Goal: Task Accomplishment & Management: Manage account settings

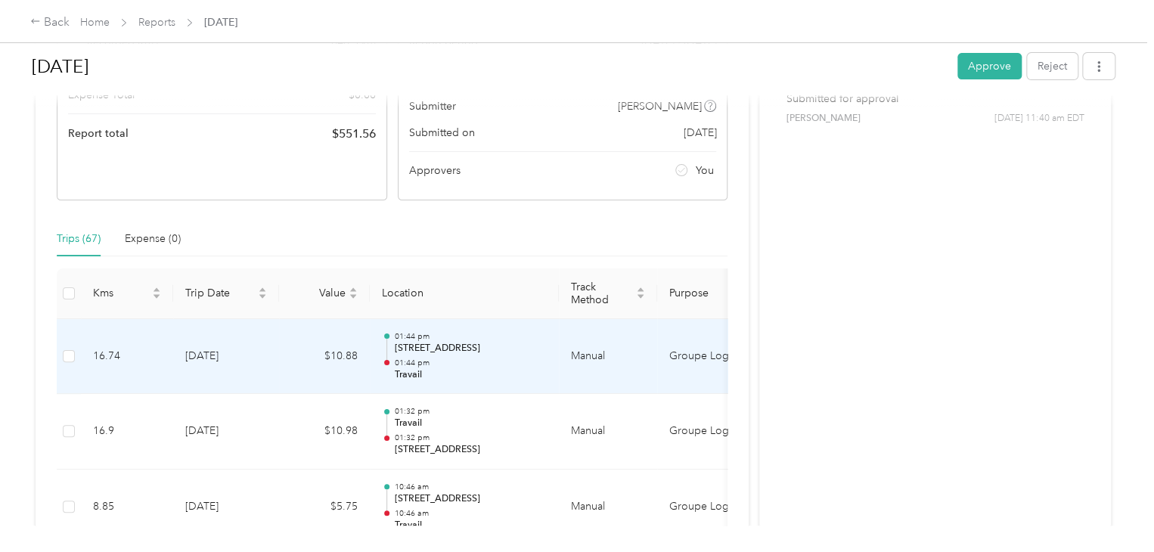
scroll to position [302, 0]
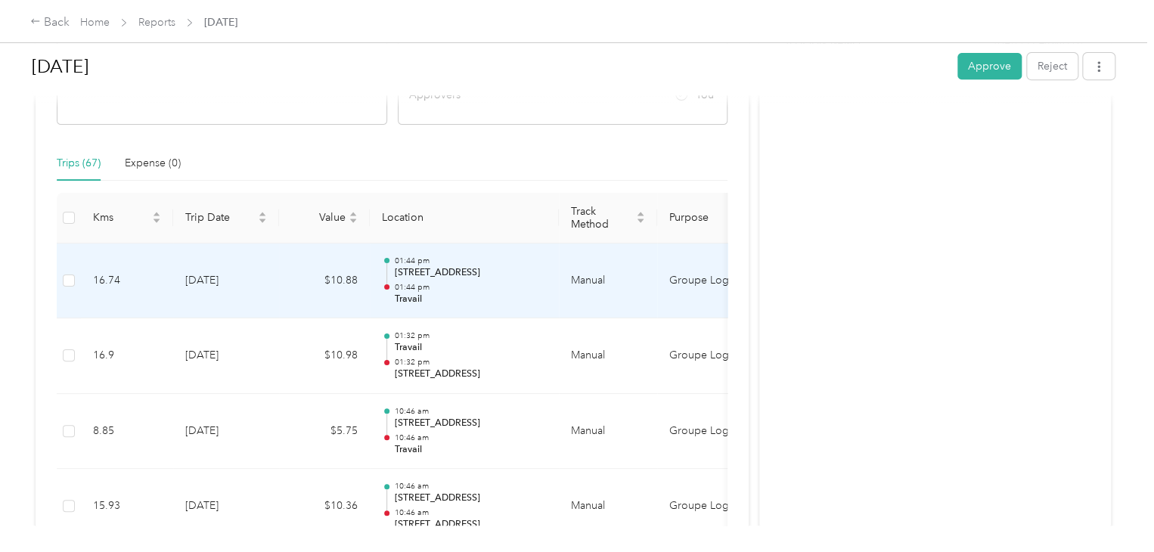
click at [493, 283] on p "01:44 pm" at bounding box center [470, 287] width 153 height 11
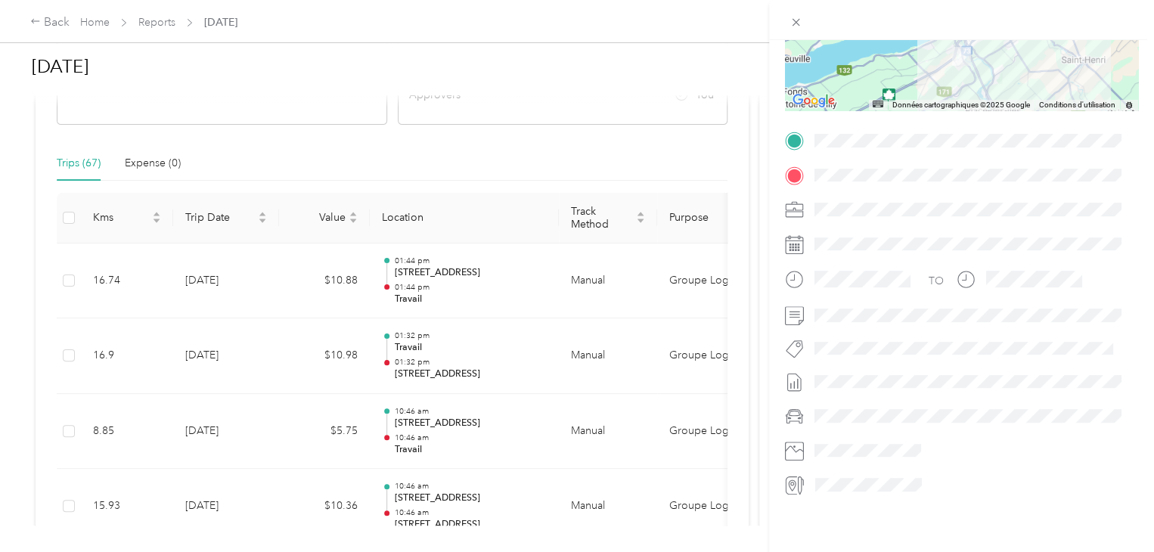
scroll to position [0, 0]
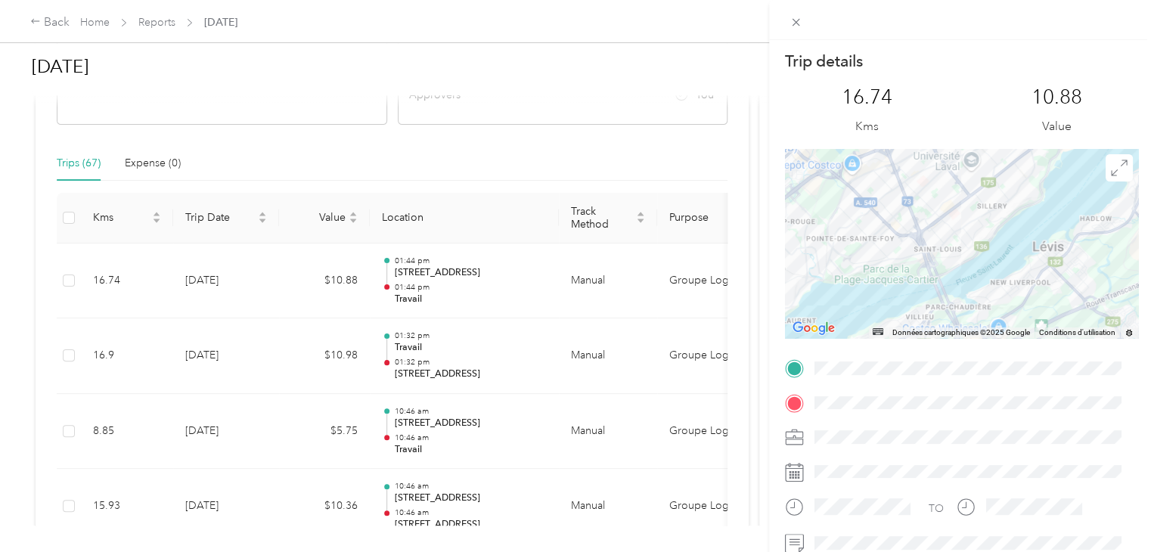
drag, startPoint x: 1085, startPoint y: 244, endPoint x: 1033, endPoint y: 350, distance: 118.0
click at [1011, 394] on div "Trip details This trip cannot be edited because it is either under review, appr…" at bounding box center [961, 388] width 353 height 674
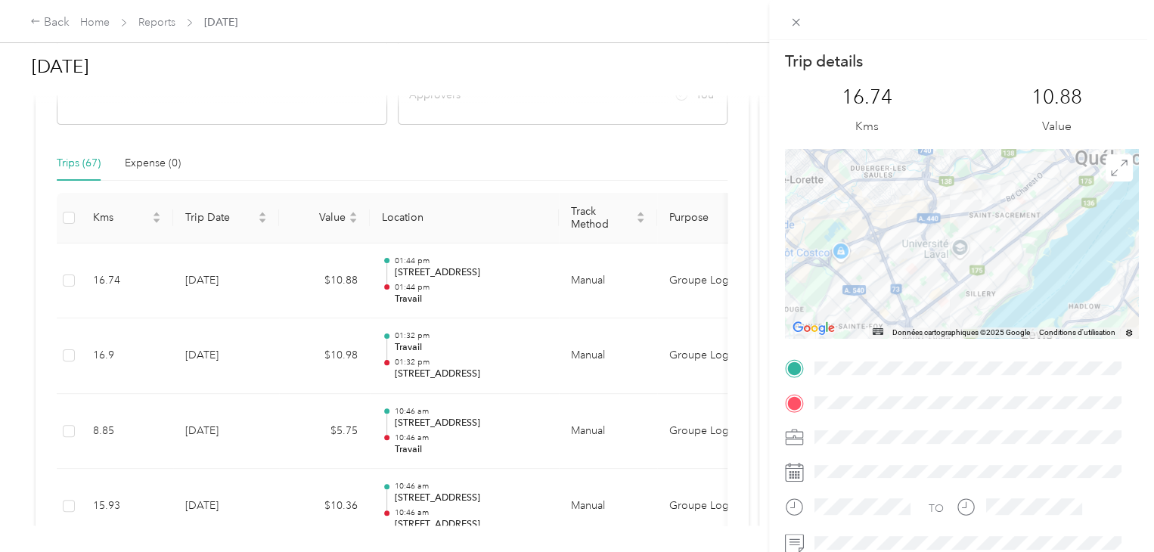
click at [1025, 238] on div at bounding box center [961, 243] width 353 height 189
click at [692, 158] on div "Trip details This trip cannot be edited because it is either under review, appr…" at bounding box center [577, 276] width 1154 height 552
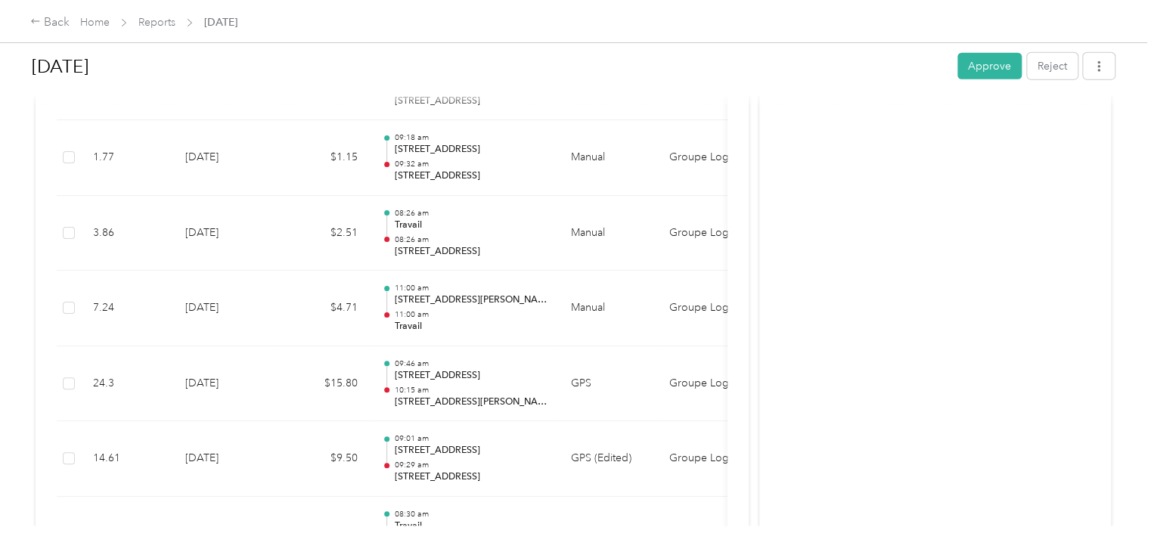
scroll to position [5173, 0]
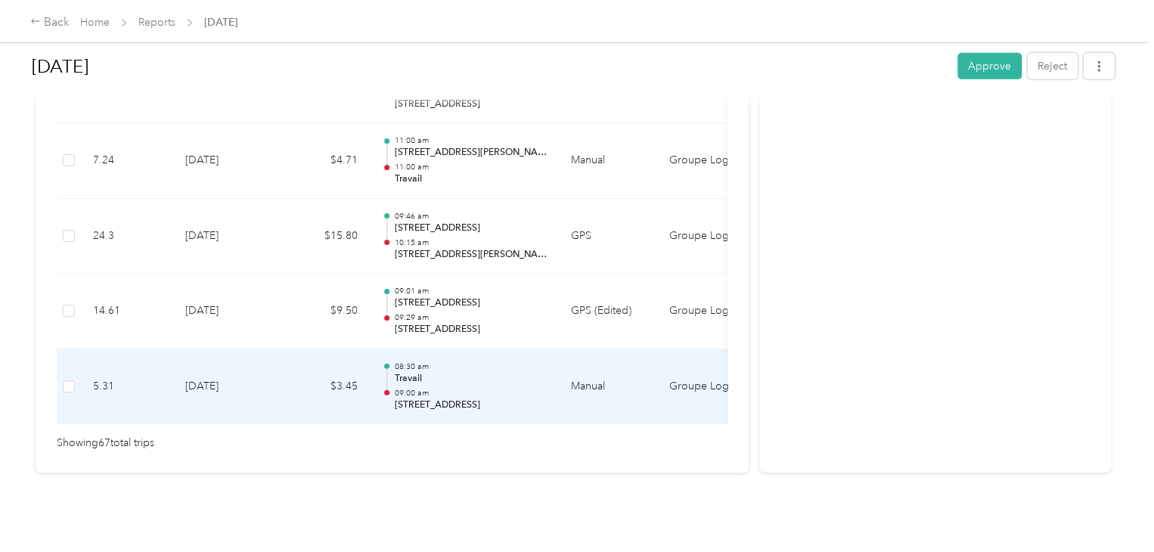
click at [266, 364] on td "[DATE]" at bounding box center [226, 387] width 106 height 76
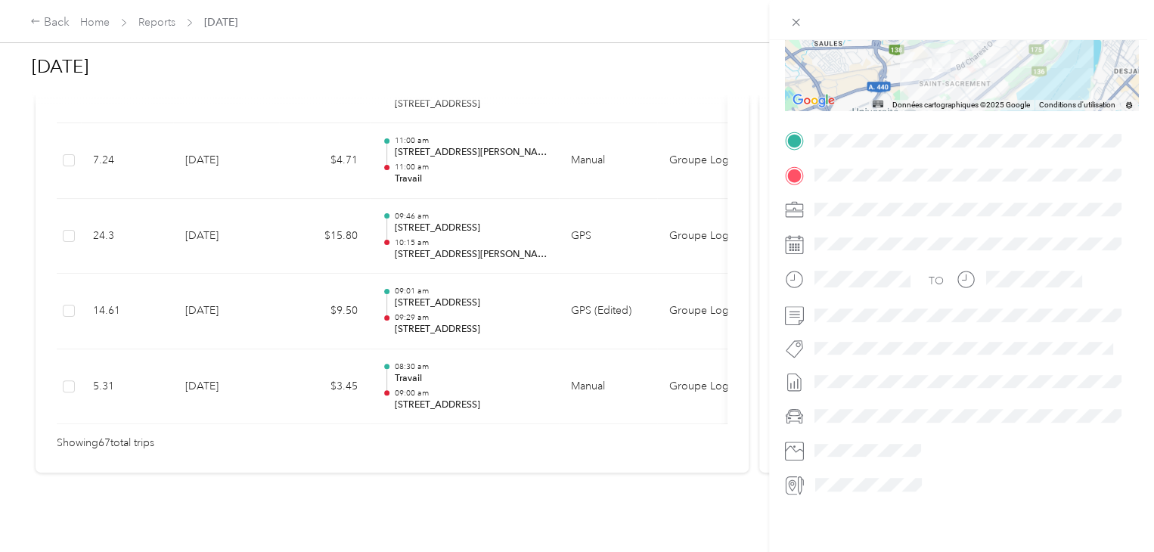
scroll to position [239, 0]
click at [444, 293] on div "Trip details This trip cannot be edited because it is either under review, appr…" at bounding box center [577, 276] width 1154 height 552
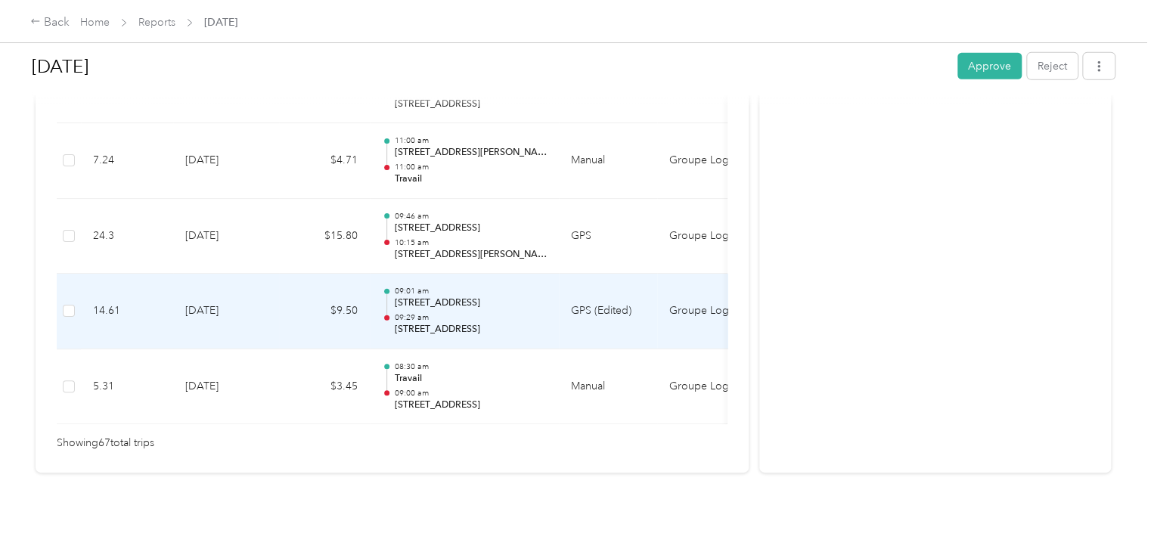
click at [437, 312] on p "09:29 am" at bounding box center [470, 317] width 153 height 11
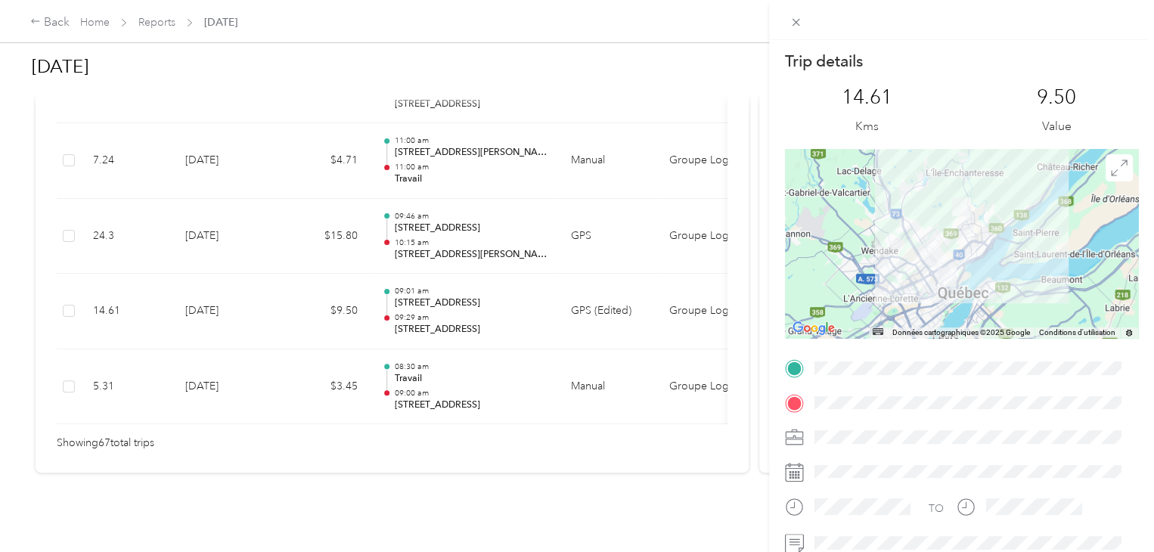
click at [497, 214] on div "Trip details This trip cannot be edited because it is either under review, appr…" at bounding box center [577, 276] width 1154 height 552
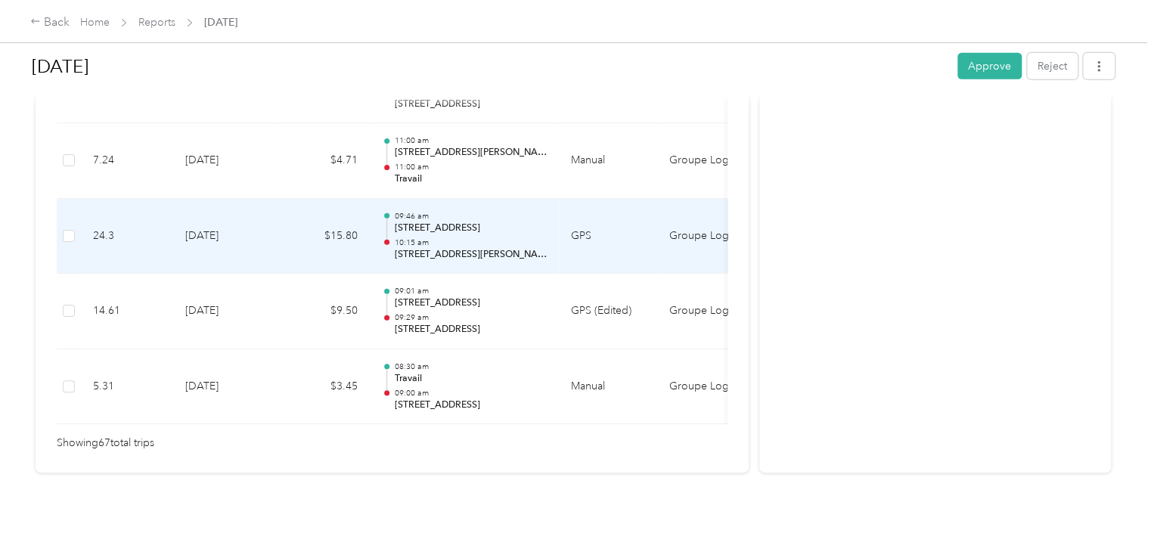
click at [547, 214] on td "09:46 am [STREET_ADDRESS] 10:15 am [STREET_ADDRESS][PERSON_NAME]" at bounding box center [464, 237] width 189 height 76
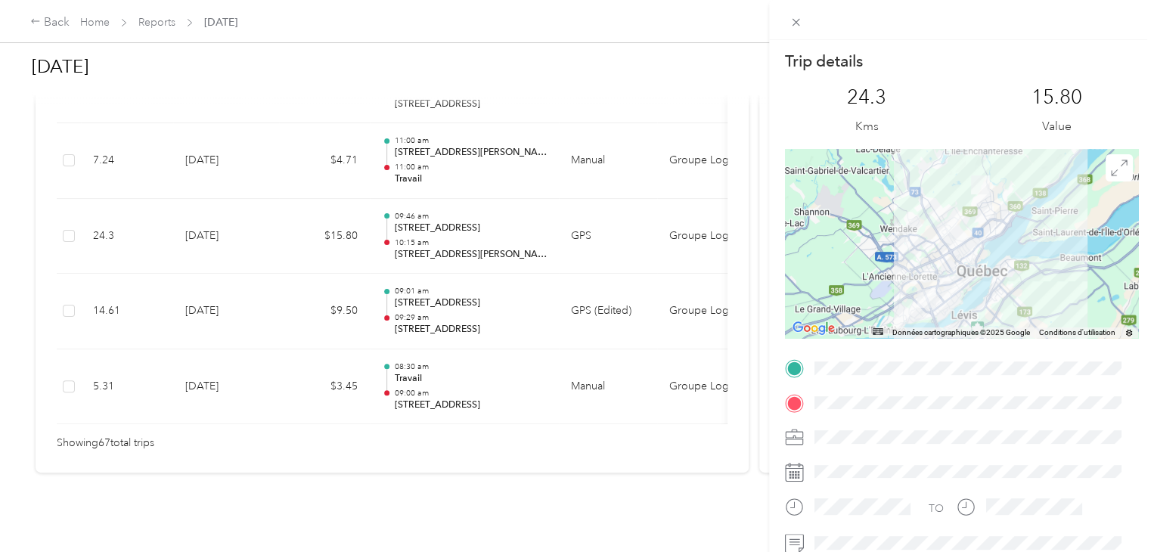
click at [562, 294] on div "Trip details This trip cannot be edited because it is either under review, appr…" at bounding box center [577, 276] width 1154 height 552
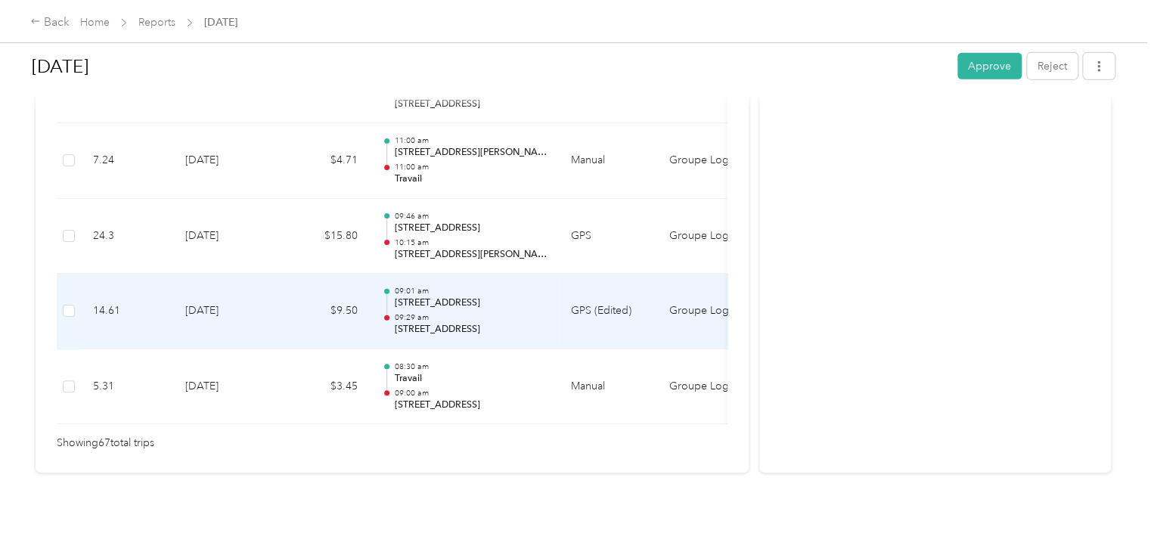
click at [562, 294] on td "GPS (Edited)" at bounding box center [608, 312] width 98 height 76
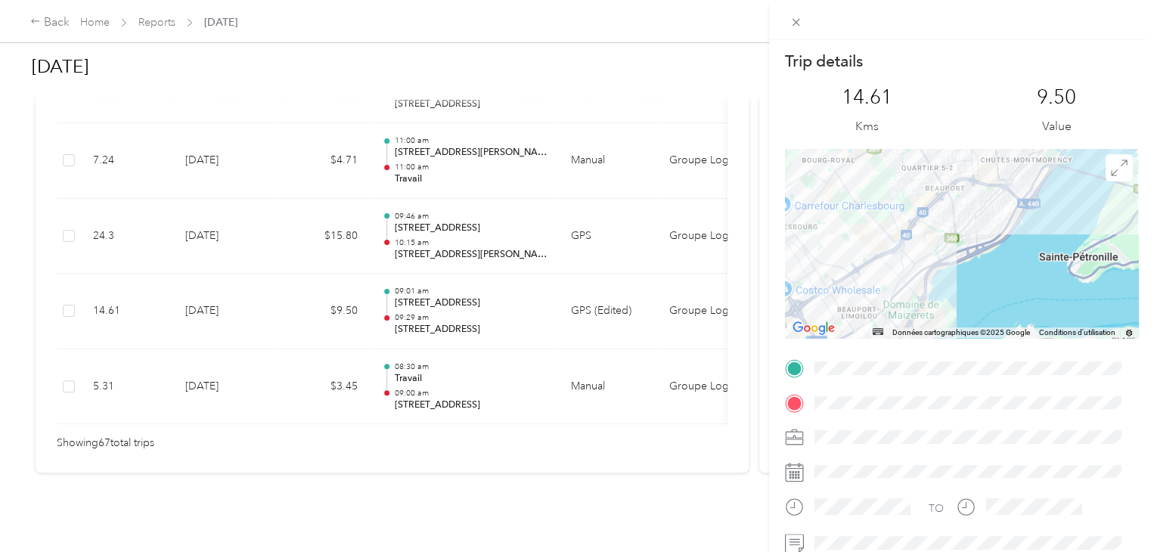
drag, startPoint x: 831, startPoint y: 220, endPoint x: 982, endPoint y: 316, distance: 179.1
click at [982, 316] on div at bounding box center [961, 243] width 353 height 189
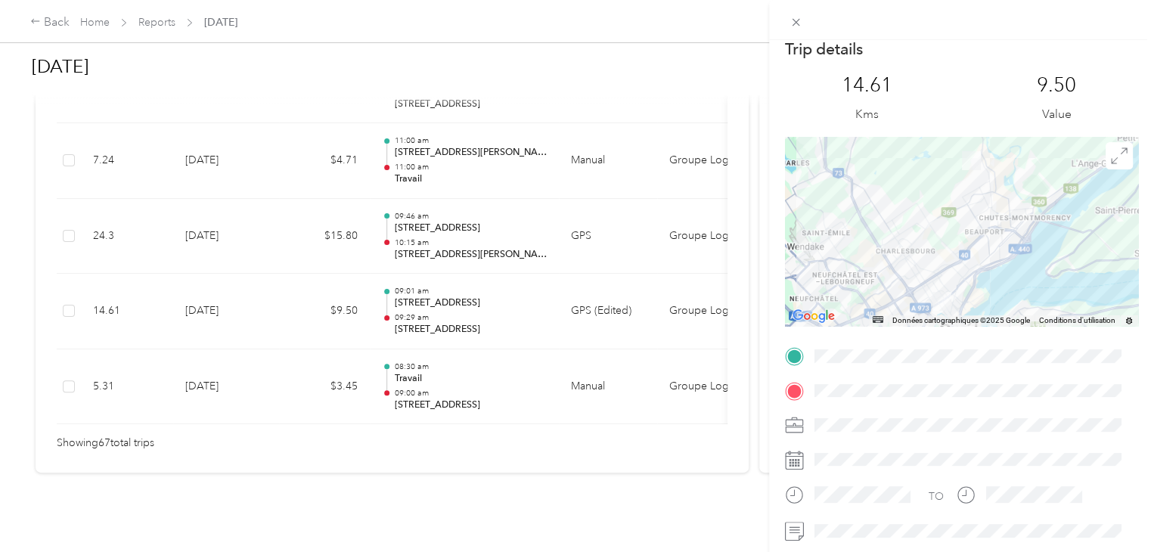
scroll to position [0, 0]
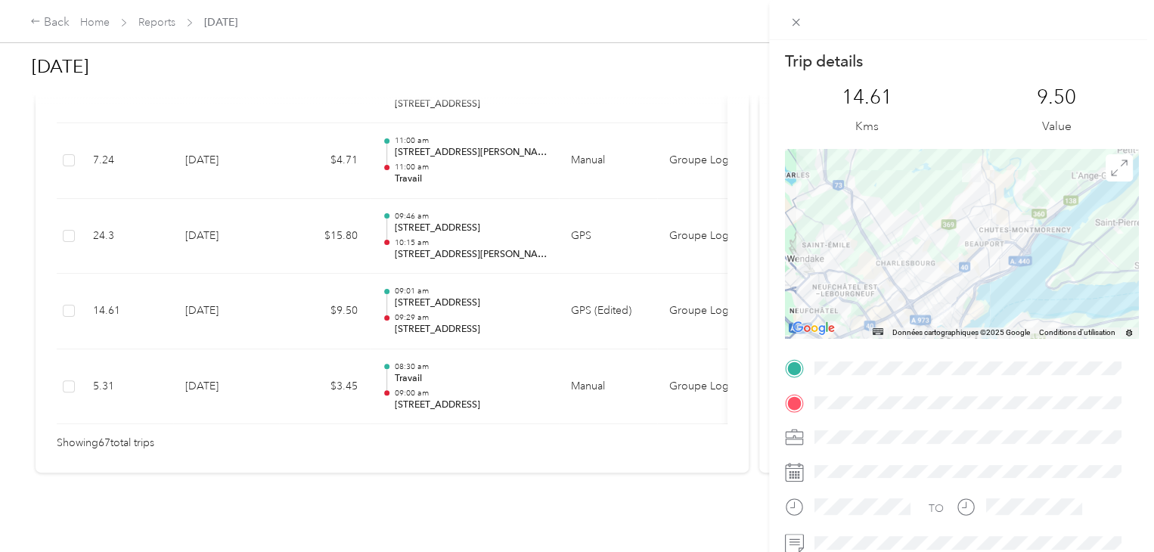
drag, startPoint x: 494, startPoint y: 406, endPoint x: 647, endPoint y: 416, distance: 153.0
click at [647, 416] on div "Trip details This trip cannot be edited because it is either under review, appr…" at bounding box center [577, 276] width 1154 height 552
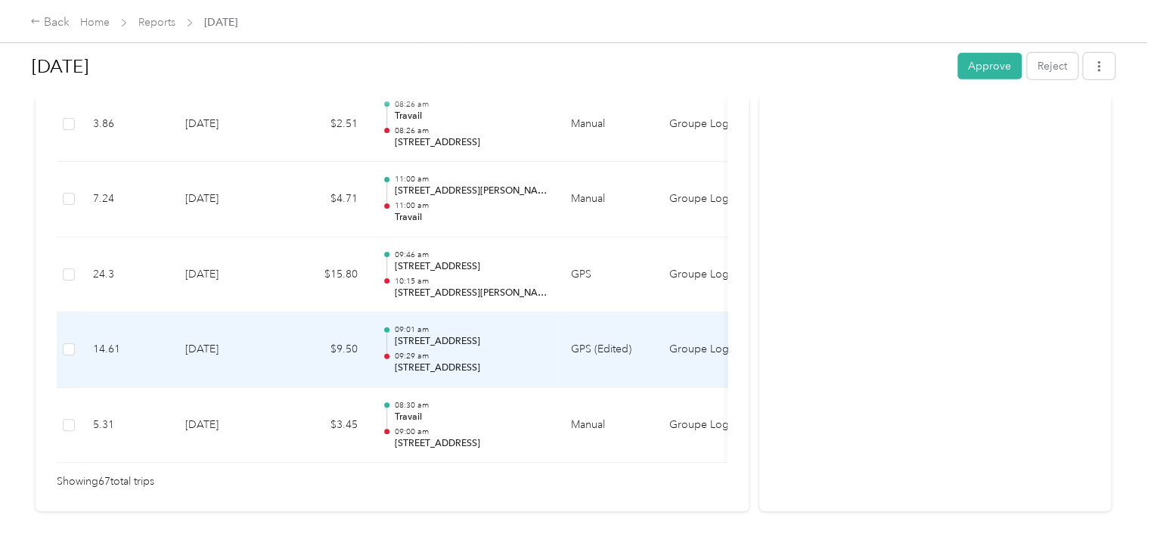
scroll to position [5098, 0]
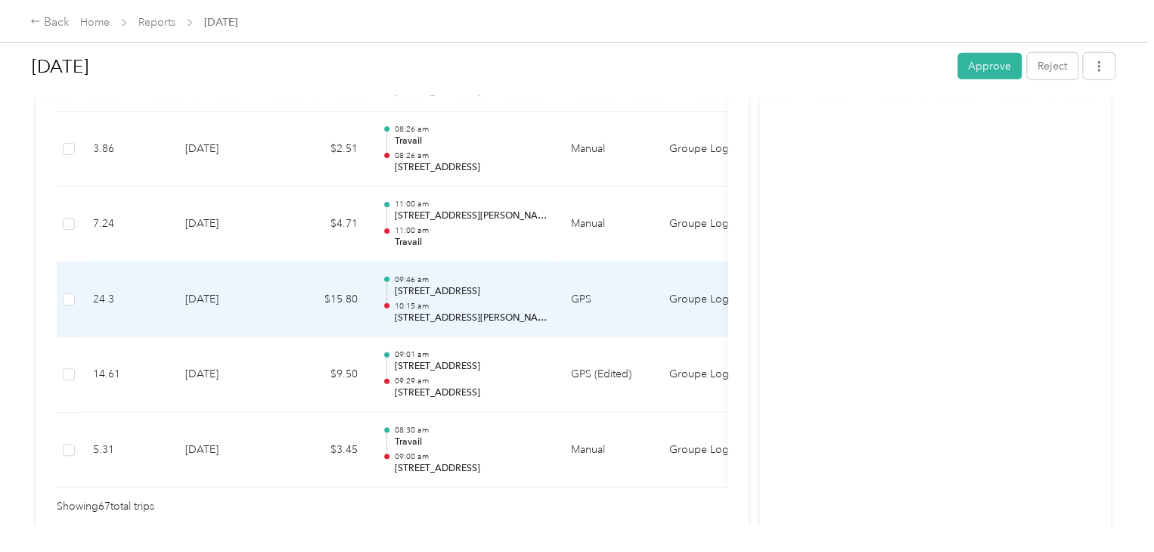
click at [441, 285] on p "[STREET_ADDRESS]" at bounding box center [470, 292] width 153 height 14
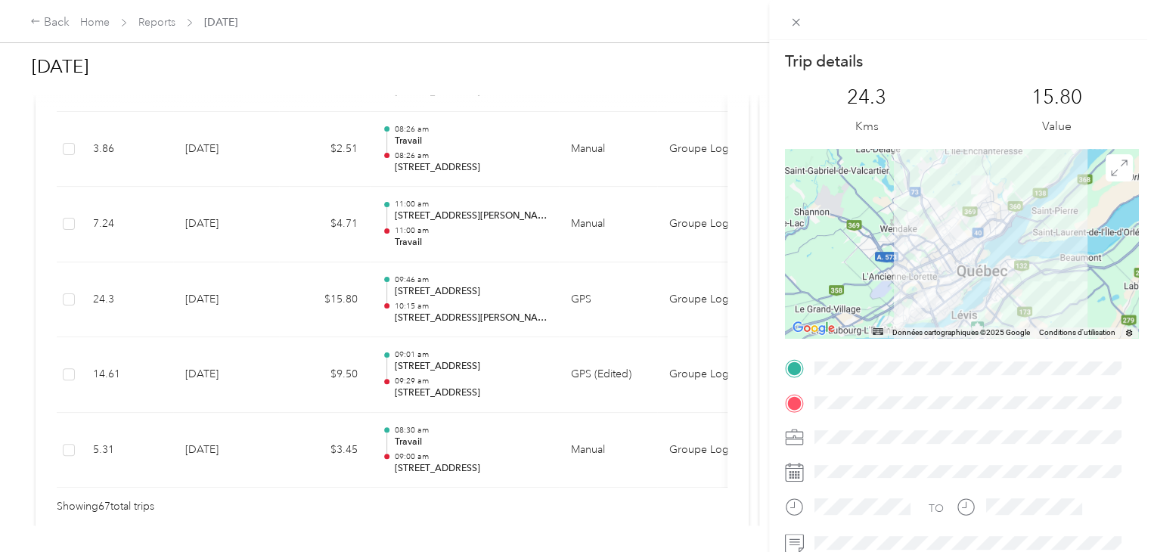
click at [475, 230] on div "Trip details This trip cannot be edited because it is either under review, appr…" at bounding box center [577, 276] width 1154 height 552
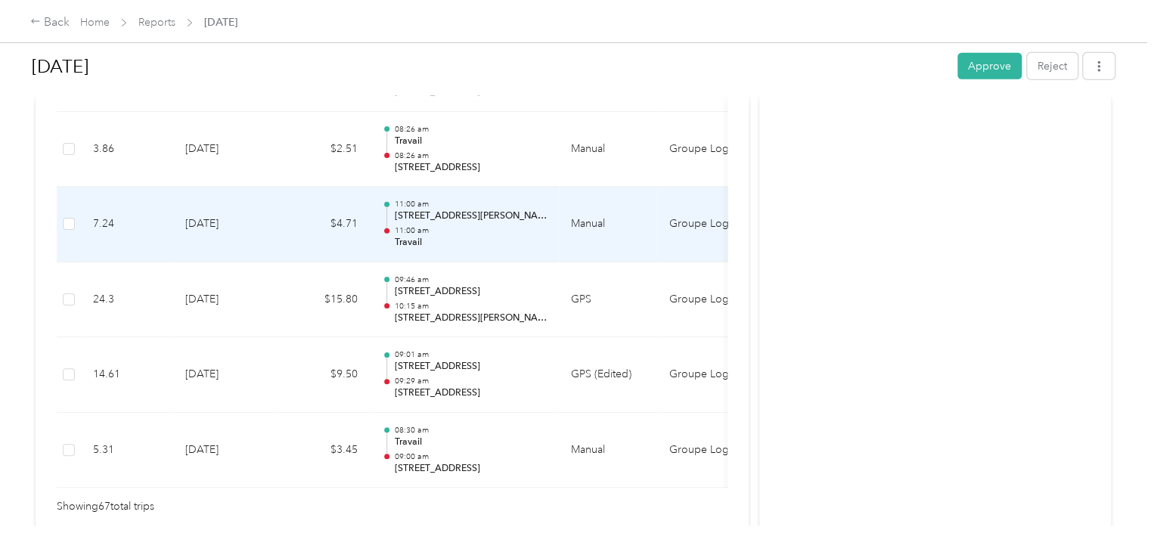
click at [475, 236] on p "Travail" at bounding box center [470, 243] width 153 height 14
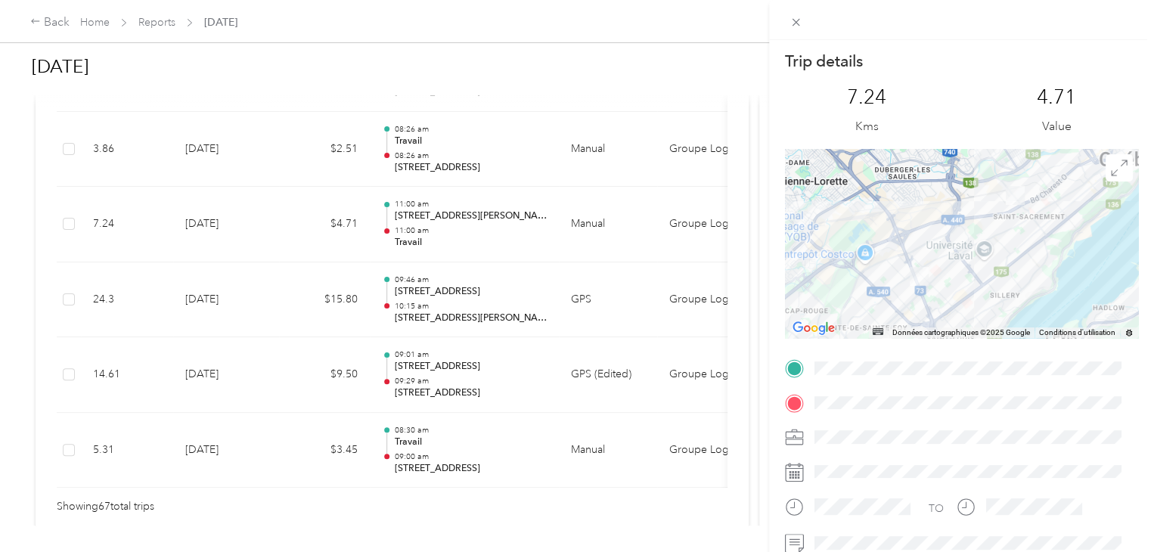
click at [463, 144] on div "Trip details This trip cannot be edited because it is either under review, appr…" at bounding box center [577, 276] width 1154 height 552
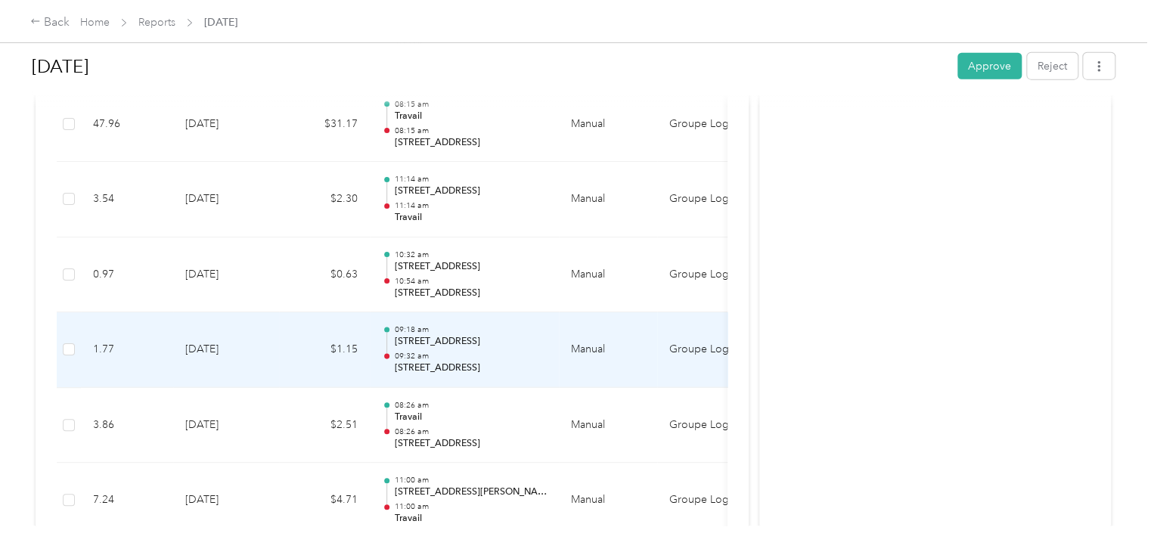
scroll to position [4795, 0]
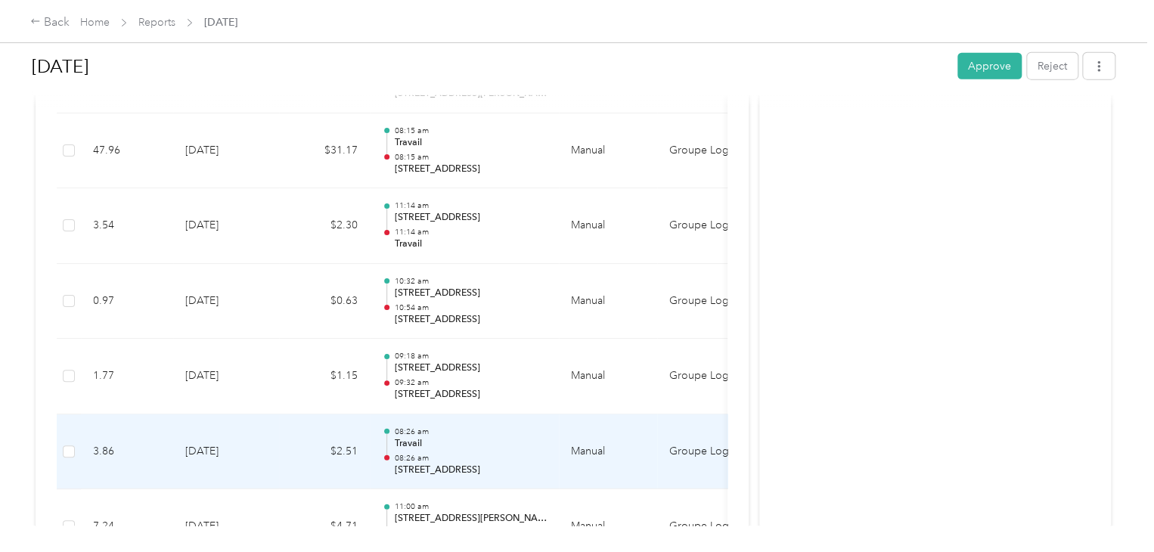
click at [324, 435] on td "$2.51" at bounding box center [324, 452] width 91 height 76
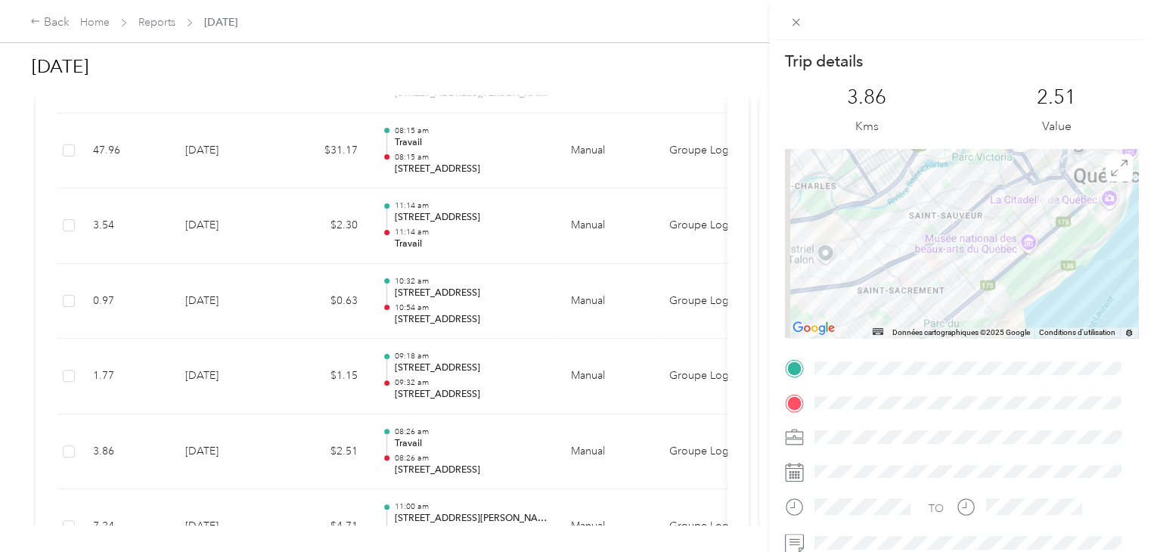
click at [478, 372] on div "Trip details This trip cannot be edited because it is either under review, appr…" at bounding box center [577, 276] width 1154 height 552
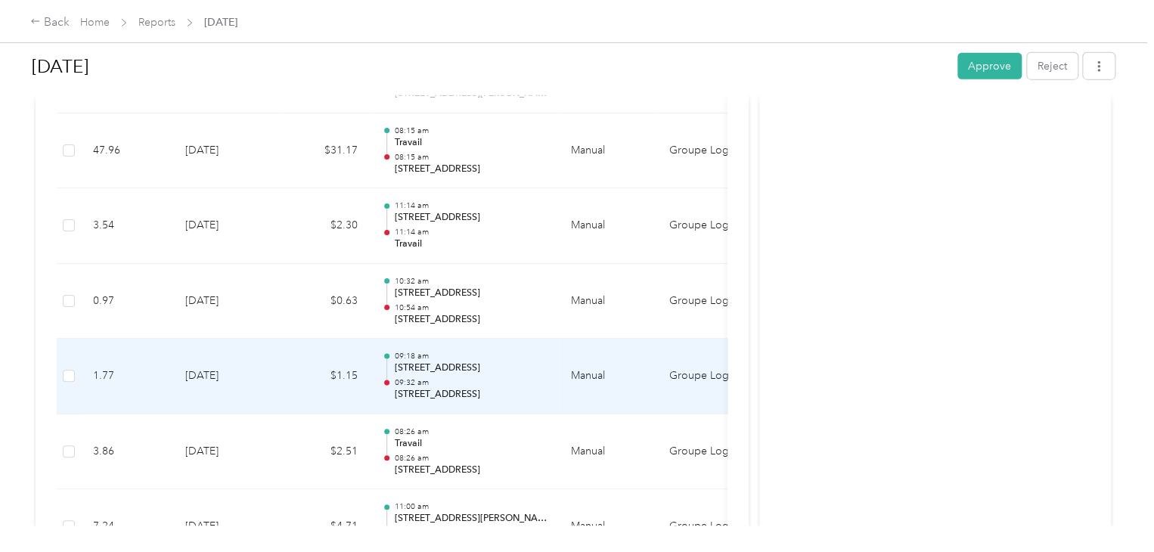
click at [478, 377] on p "09:32 am" at bounding box center [470, 382] width 153 height 11
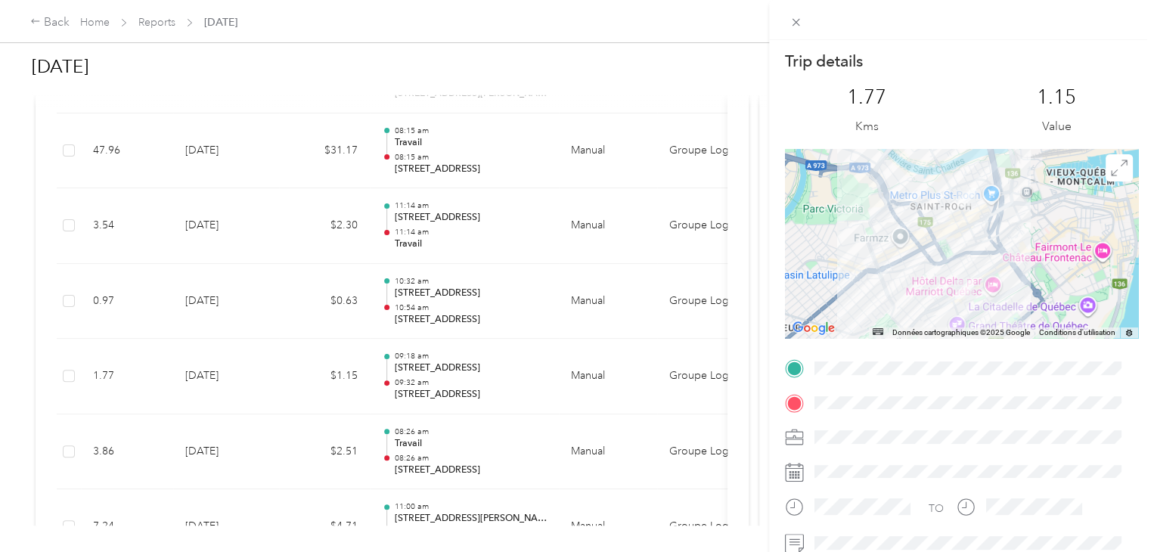
click at [487, 297] on div "Trip details This trip cannot be edited because it is either under review, appr…" at bounding box center [577, 276] width 1154 height 552
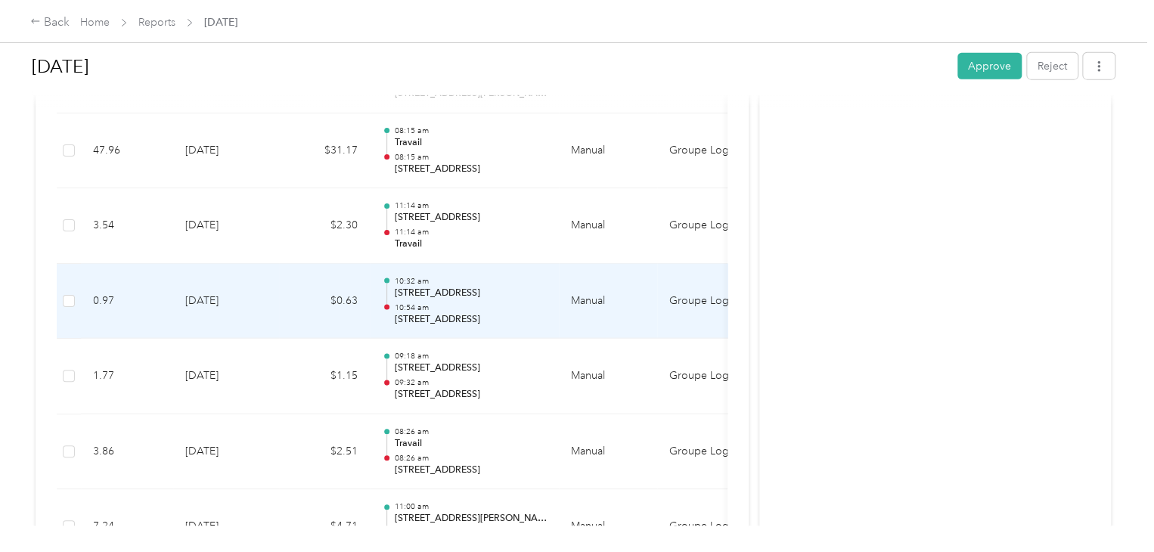
click at [487, 302] on p "10:54 am" at bounding box center [470, 307] width 153 height 11
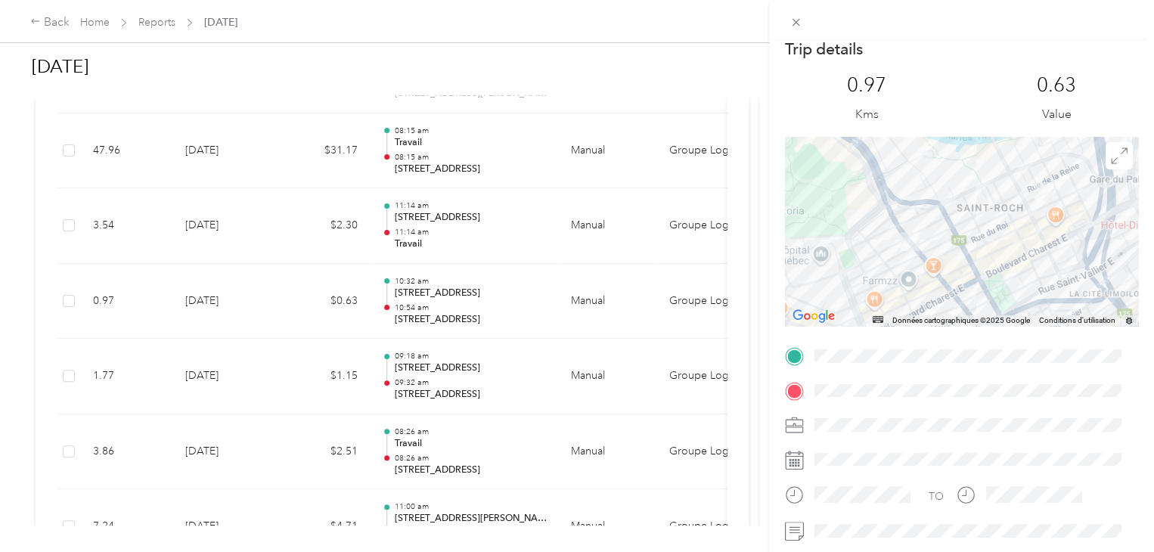
scroll to position [0, 0]
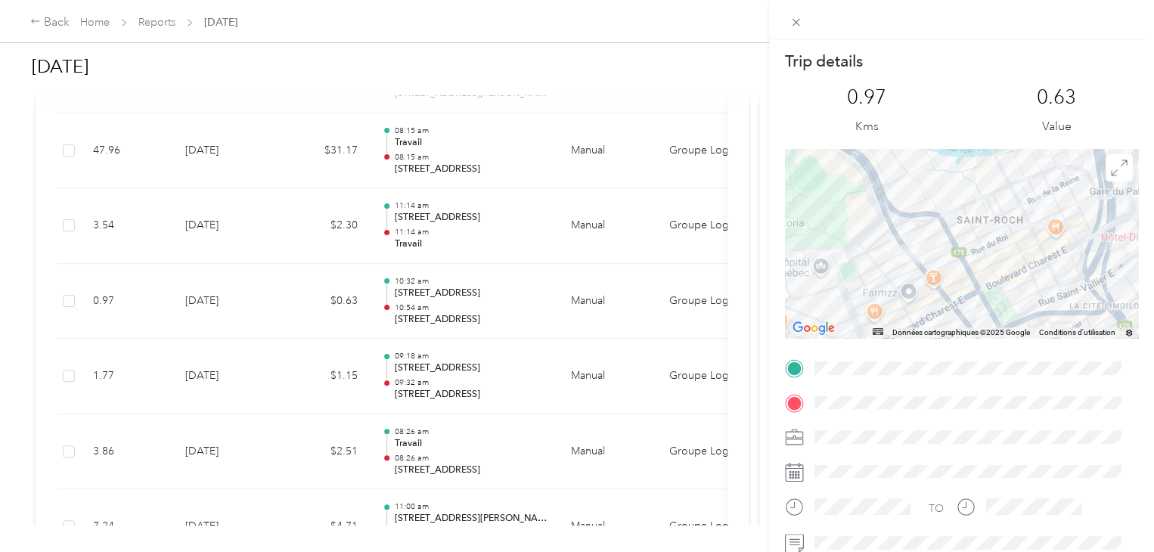
click at [461, 149] on div "Trip details This trip cannot be edited because it is either under review, appr…" at bounding box center [577, 276] width 1154 height 552
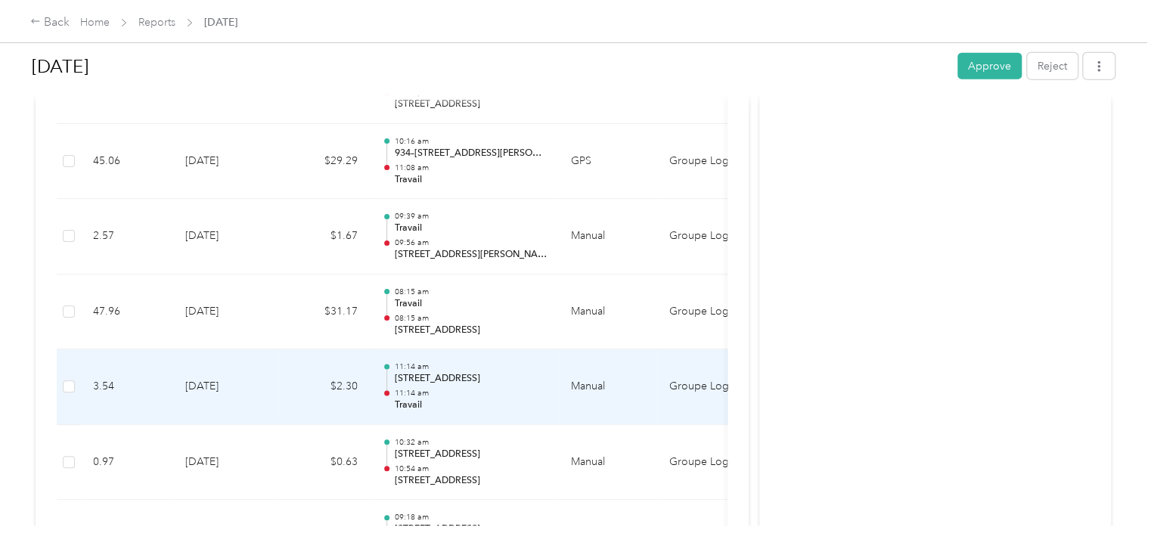
scroll to position [4568, 0]
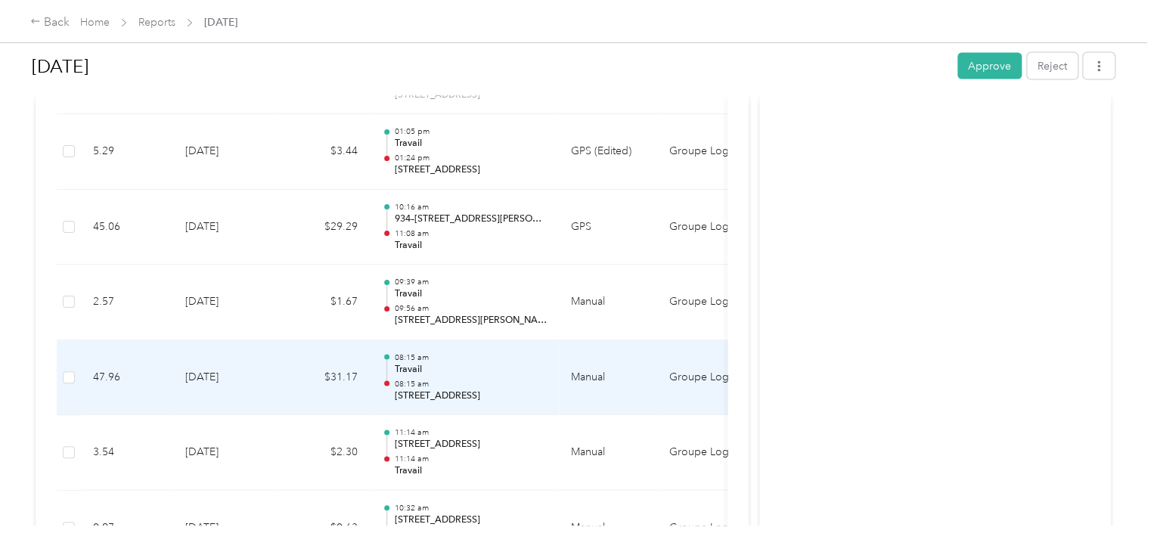
click at [478, 379] on p "08:15 am" at bounding box center [470, 384] width 153 height 11
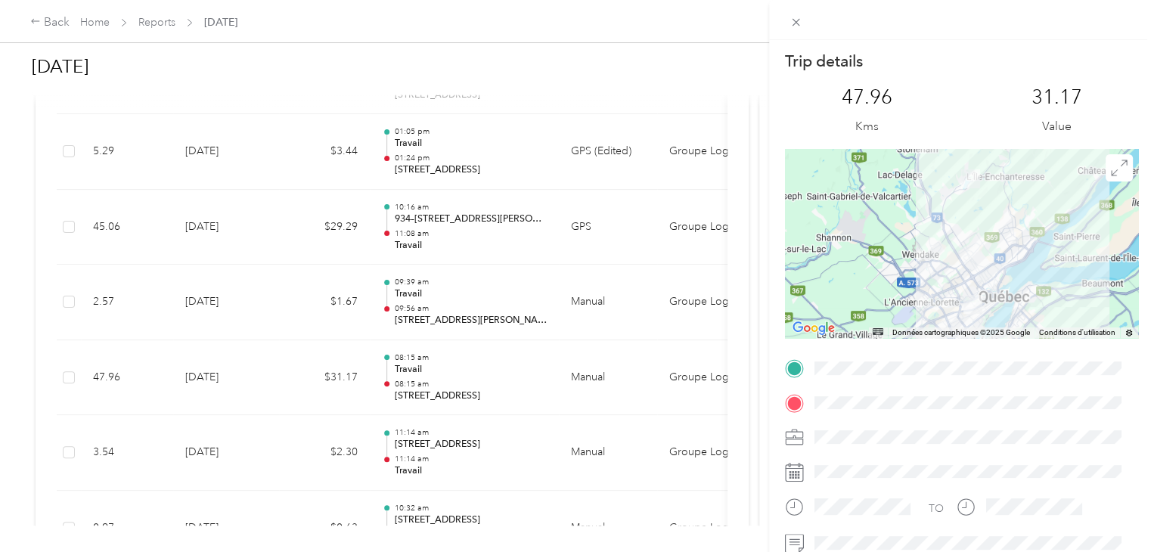
click at [490, 293] on div "Trip details This trip cannot be edited because it is either under review, appr…" at bounding box center [577, 276] width 1154 height 552
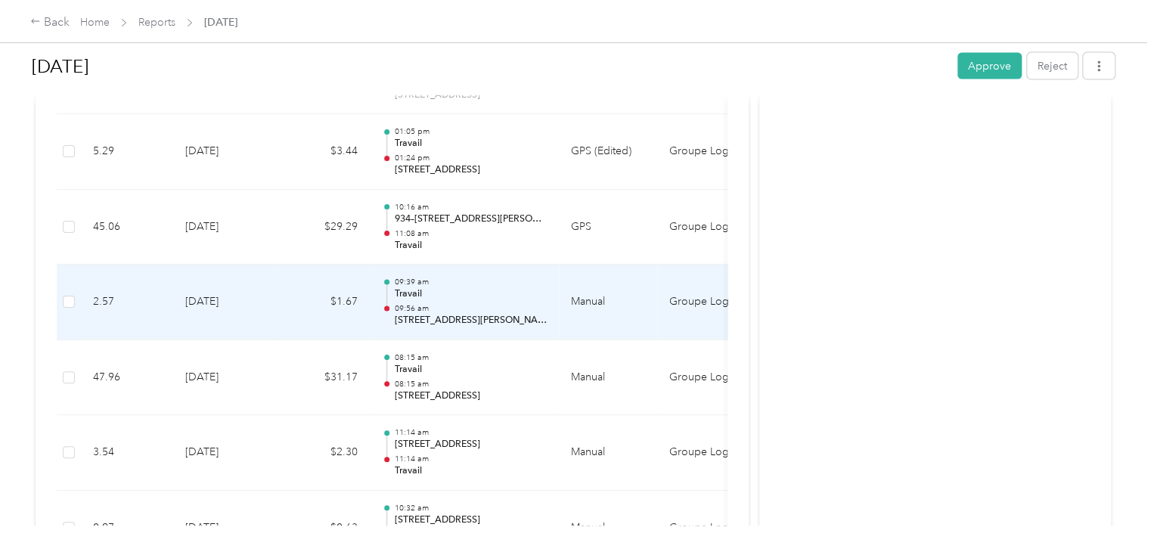
click at [491, 303] on p "09:56 am" at bounding box center [470, 308] width 153 height 11
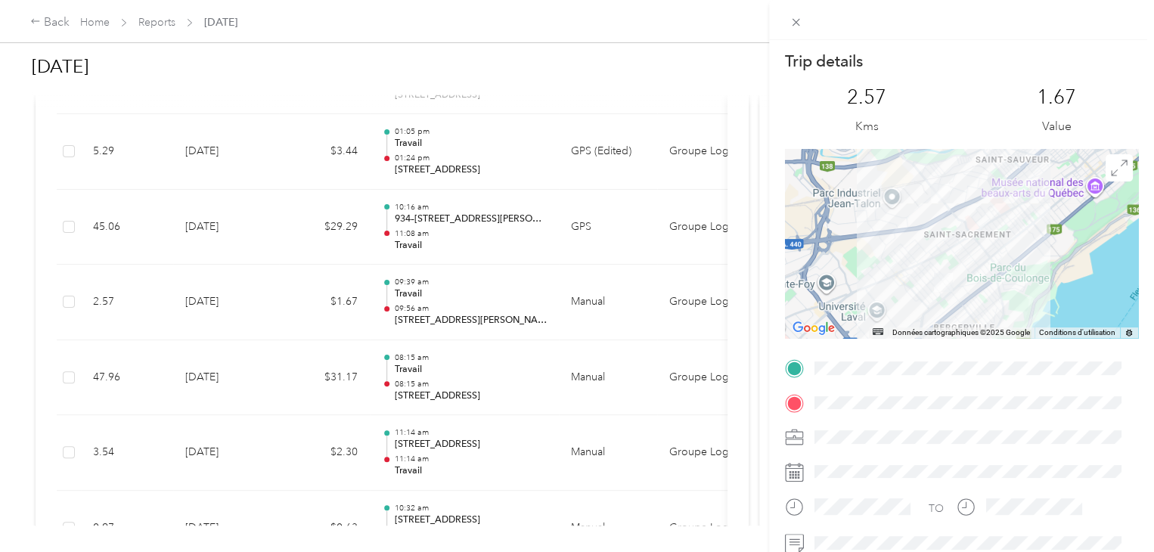
click at [502, 302] on div "Trip details This trip cannot be edited because it is either under review, appr…" at bounding box center [577, 276] width 1154 height 552
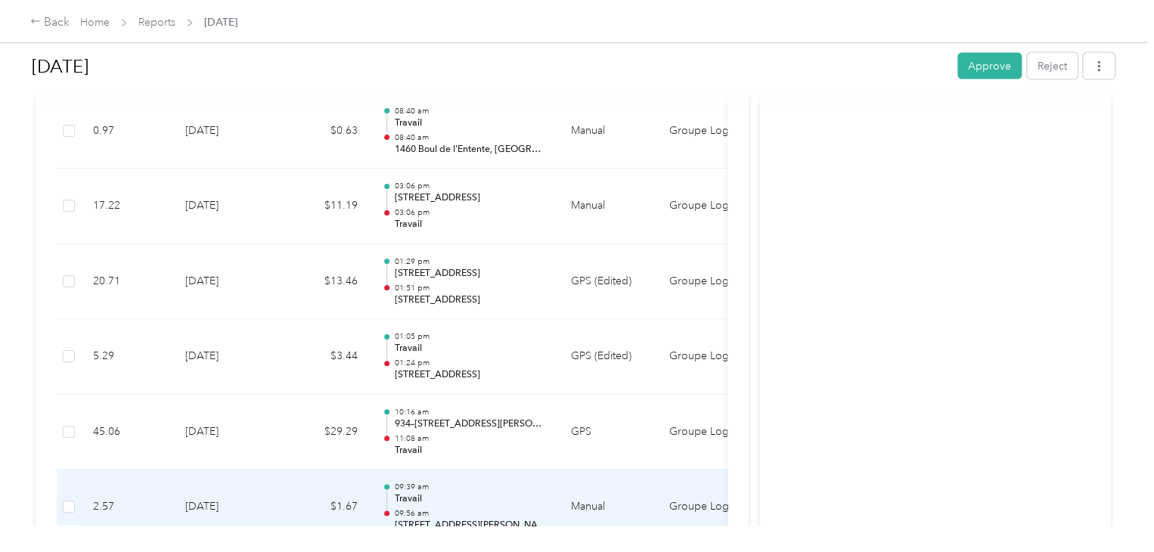
scroll to position [4342, 0]
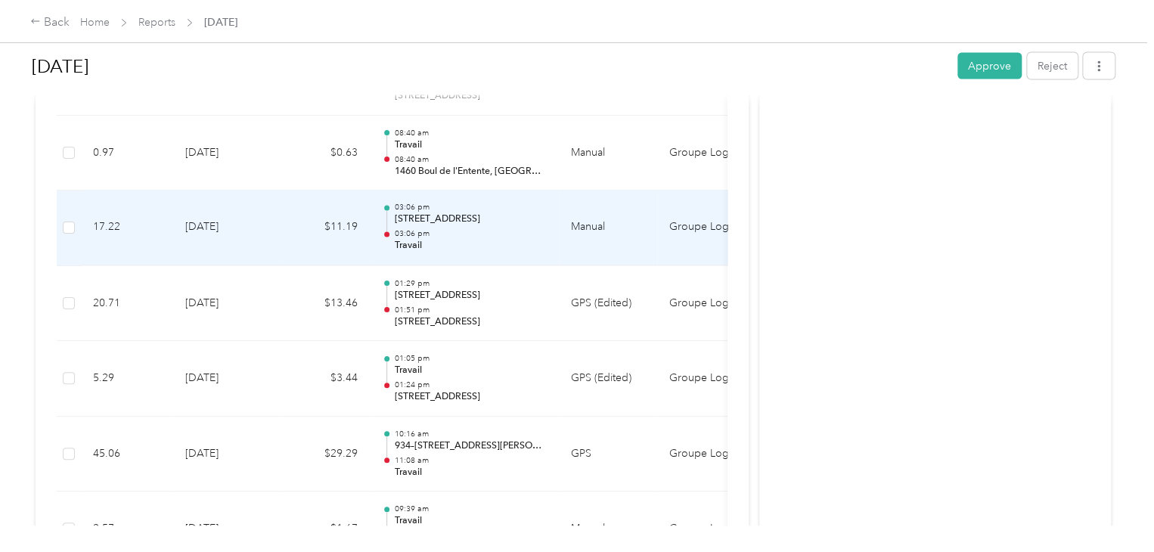
click at [512, 229] on p "03:06 pm" at bounding box center [470, 234] width 153 height 11
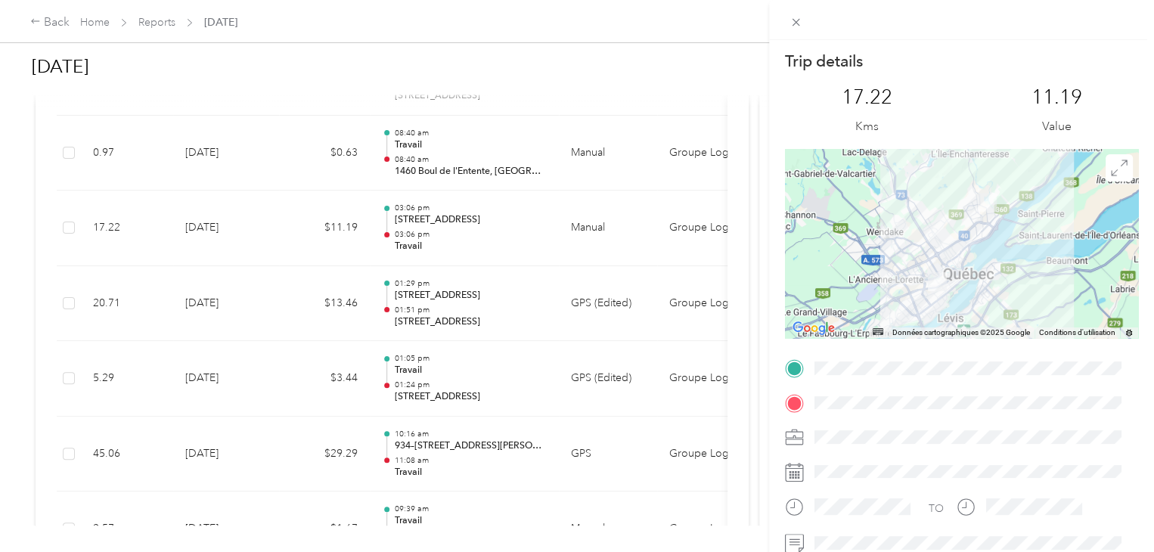
click at [497, 166] on div "Trip details This trip cannot be edited because it is either under review, appr…" at bounding box center [577, 276] width 1154 height 552
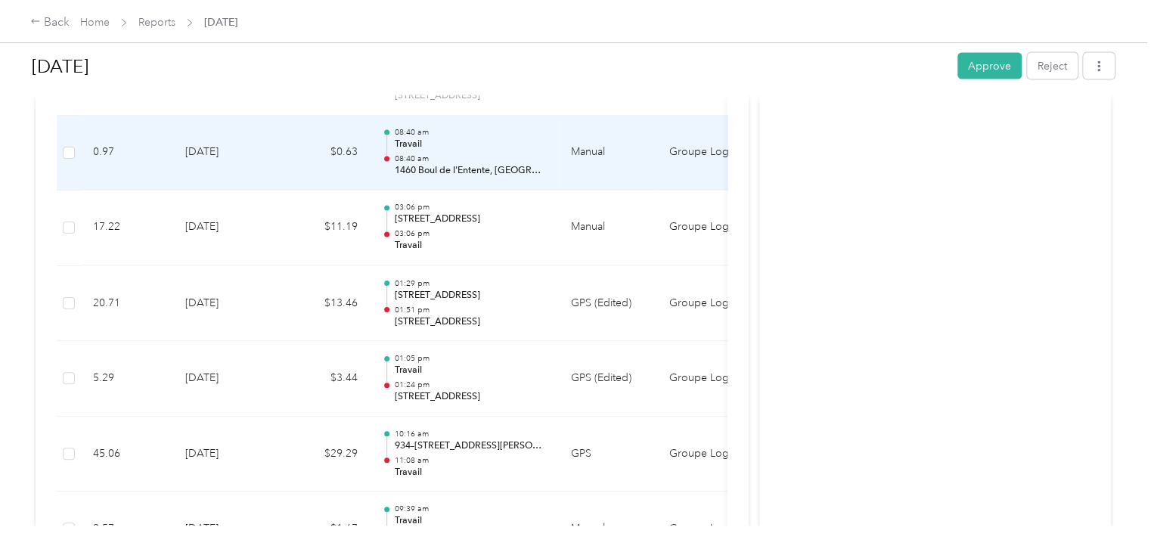
click at [511, 165] on p "1460 Boul de l'Entente, [GEOGRAPHIC_DATA], [GEOGRAPHIC_DATA], [GEOGRAPHIC_DATA]" at bounding box center [470, 172] width 153 height 14
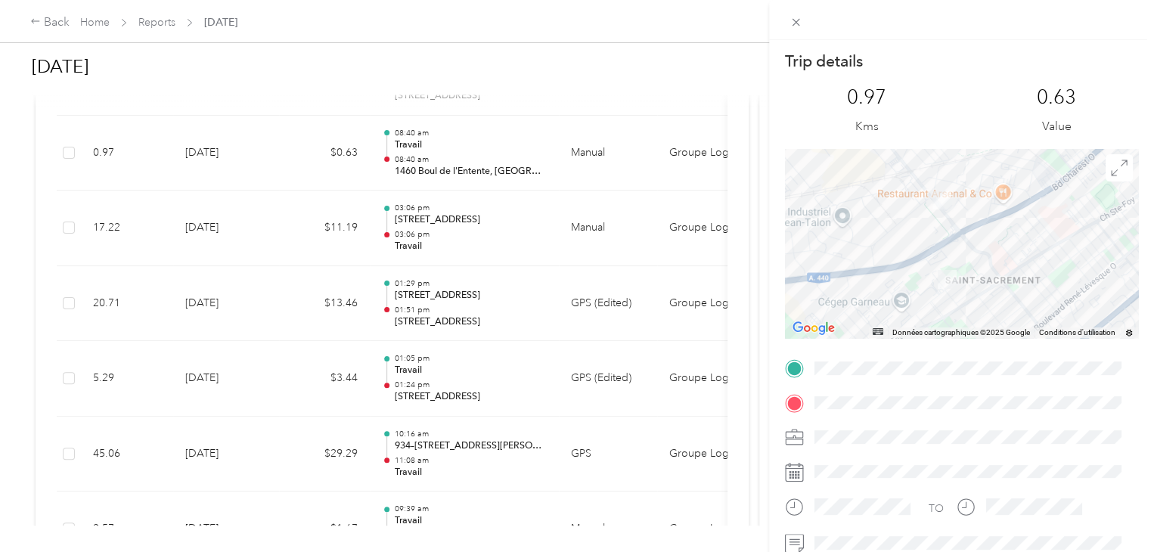
click at [437, 164] on div "Trip details This trip cannot be edited because it is either under review, appr…" at bounding box center [577, 276] width 1154 height 552
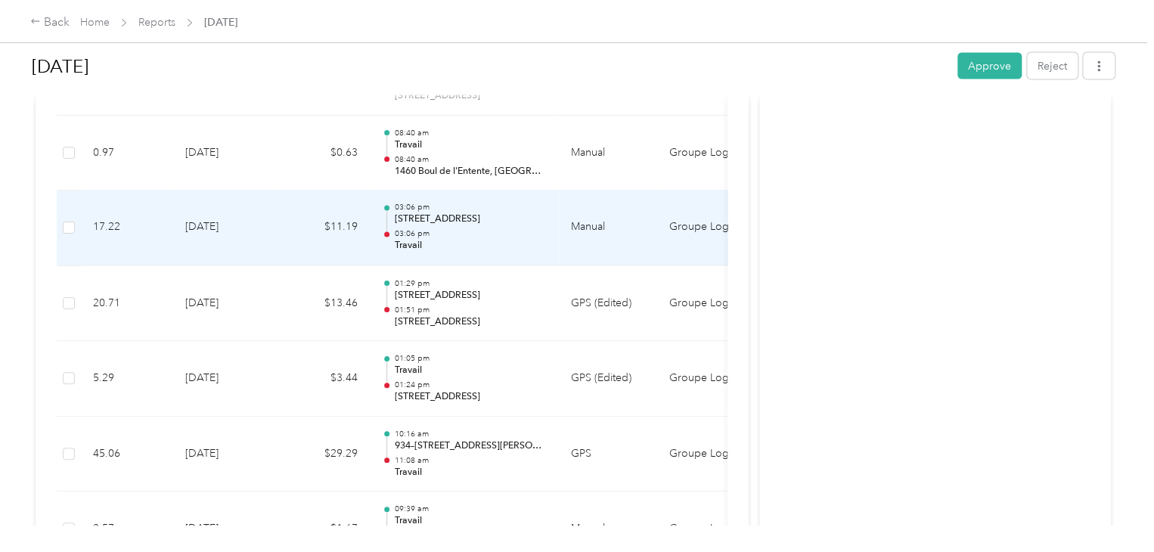
click at [432, 217] on p "[STREET_ADDRESS]" at bounding box center [470, 220] width 153 height 14
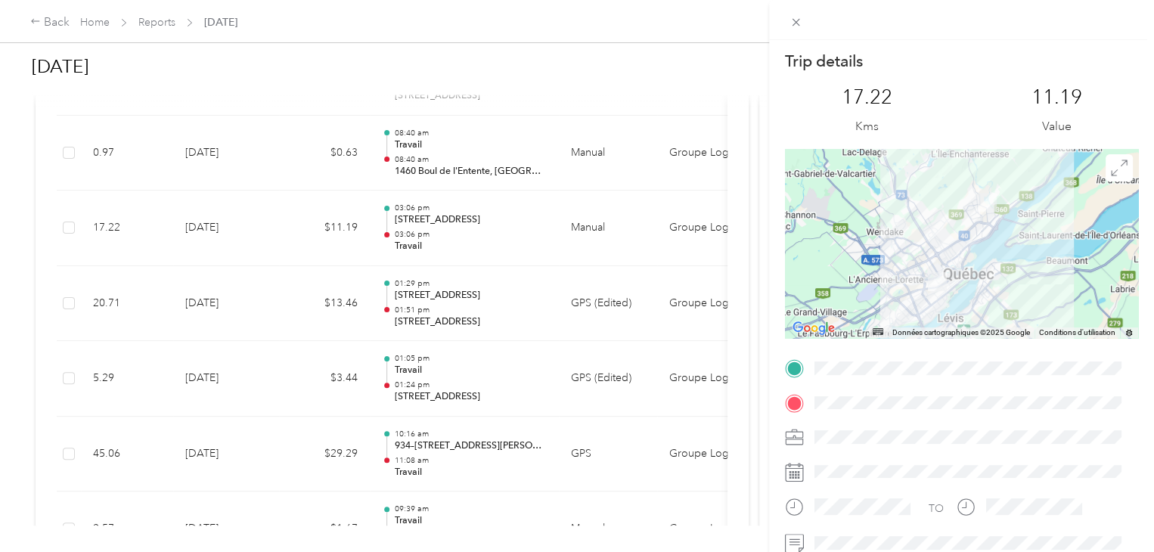
click at [459, 144] on div "Trip details This trip cannot be edited because it is either under review, appr…" at bounding box center [577, 276] width 1154 height 552
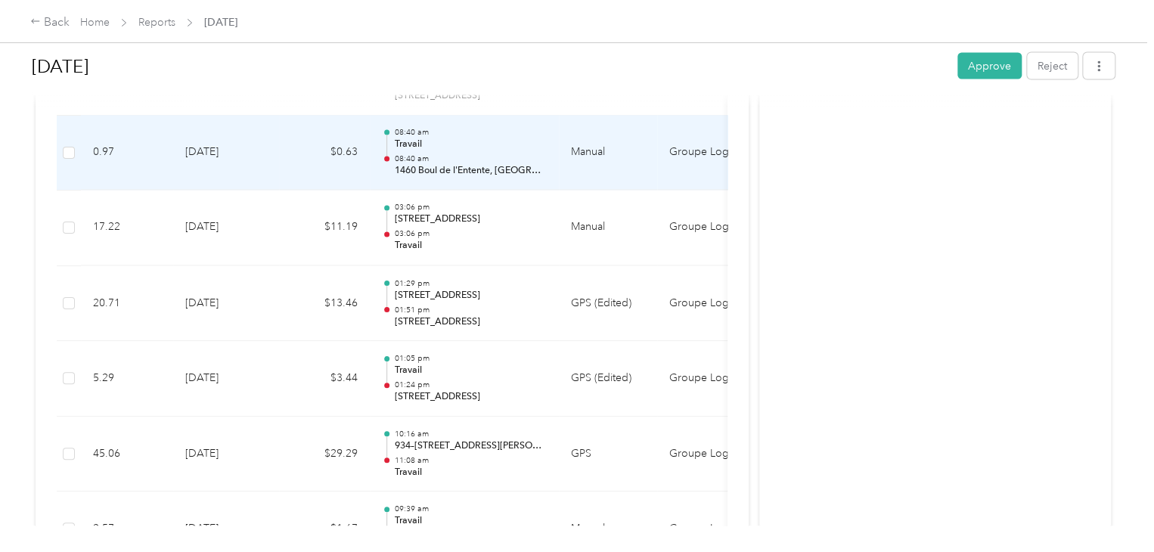
click at [471, 154] on p "08:40 am" at bounding box center [470, 159] width 153 height 11
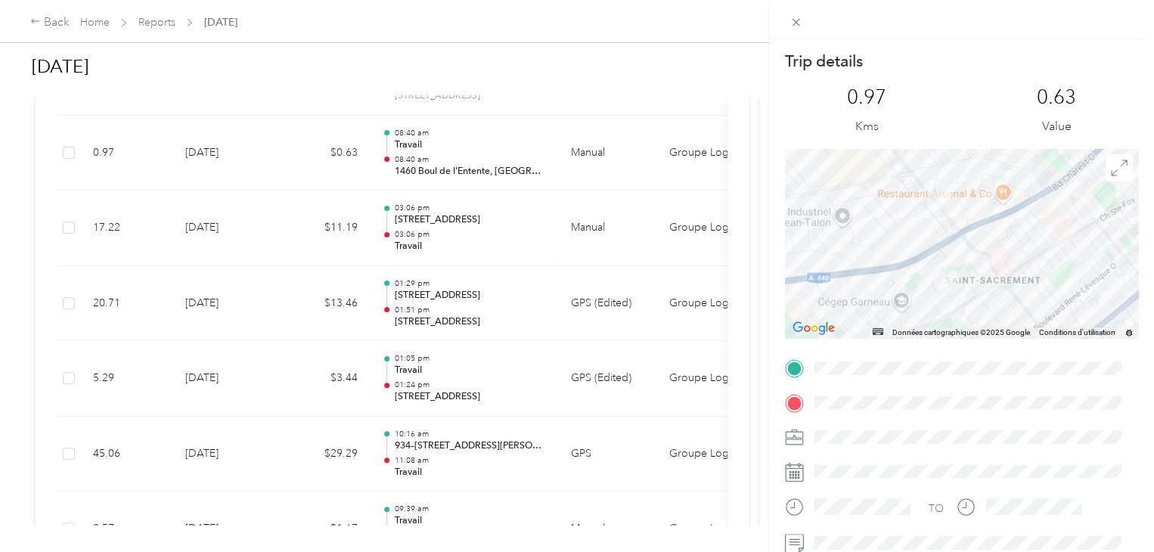
click at [959, 249] on div at bounding box center [961, 243] width 353 height 189
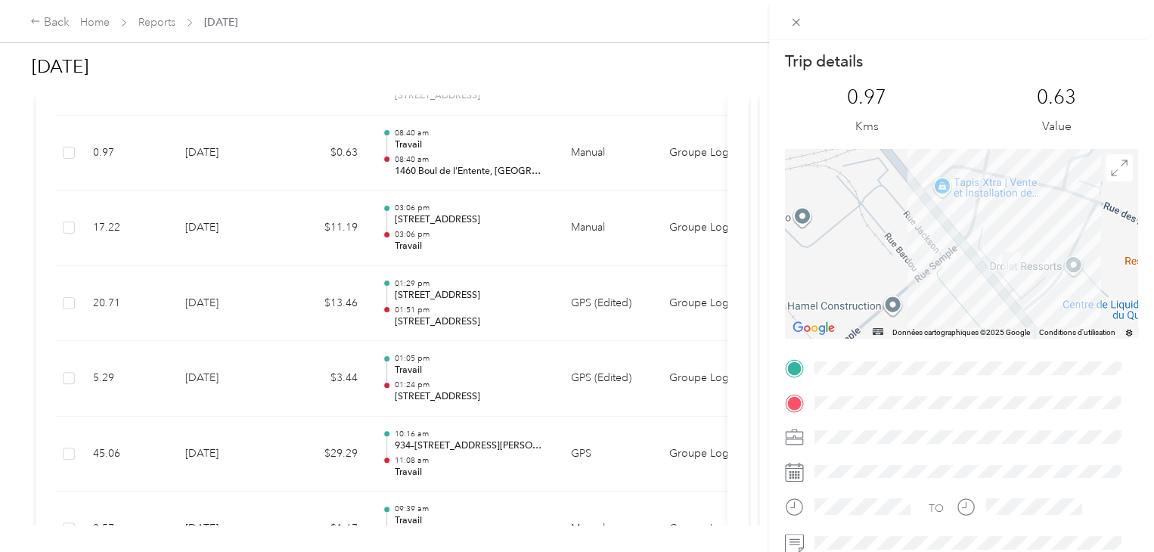
drag, startPoint x: 1007, startPoint y: 214, endPoint x: 1133, endPoint y: 388, distance: 214.9
click at [1129, 403] on form "Trip details This trip cannot be edited because it is either under review, appr…" at bounding box center [961, 388] width 385 height 674
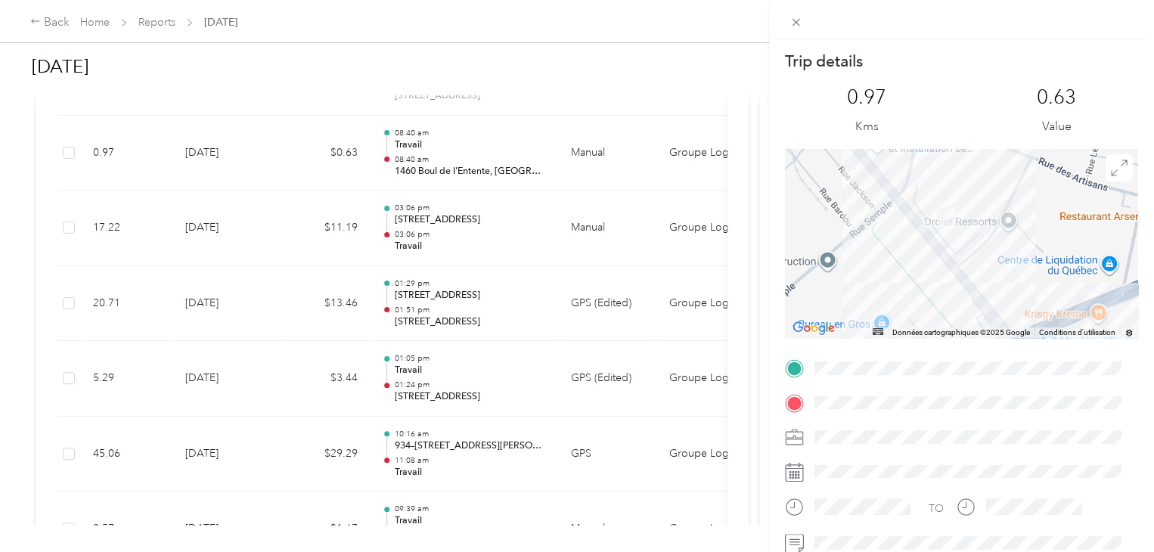
drag, startPoint x: 1071, startPoint y: 290, endPoint x: 992, endPoint y: 231, distance: 99.3
click at [992, 231] on div at bounding box center [961, 243] width 353 height 189
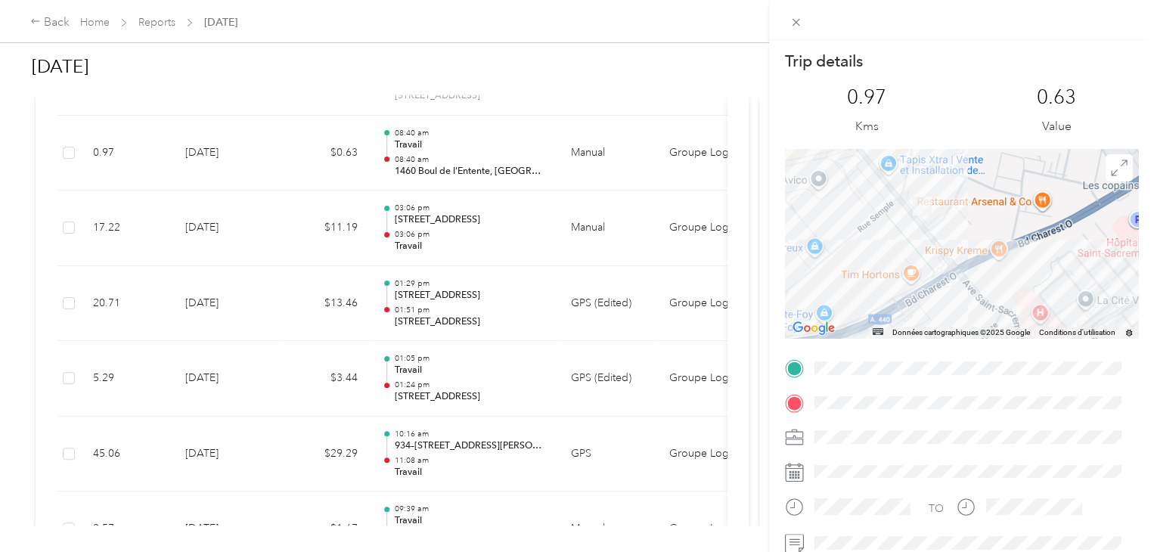
drag, startPoint x: 983, startPoint y: 282, endPoint x: 940, endPoint y: 129, distance: 158.5
click at [940, 129] on div "Trip details This trip cannot be edited because it is either under review, appr…" at bounding box center [961, 388] width 353 height 674
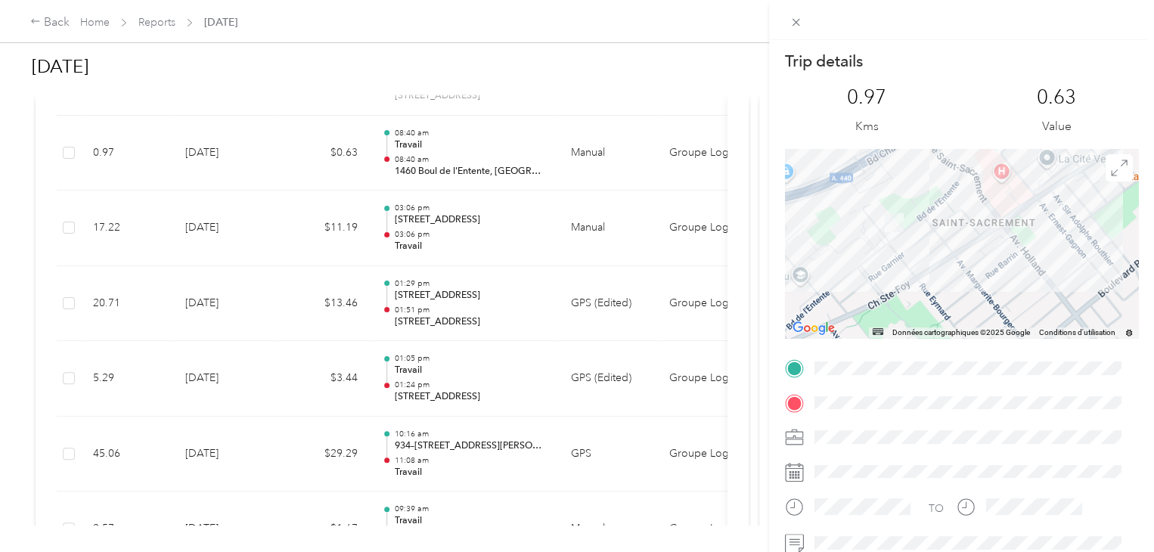
drag, startPoint x: 936, startPoint y: 251, endPoint x: 956, endPoint y: 220, distance: 36.7
click at [956, 220] on div at bounding box center [961, 243] width 353 height 189
click at [539, 128] on div "Trip details This trip cannot be edited because it is either under review, appr…" at bounding box center [577, 276] width 1154 height 552
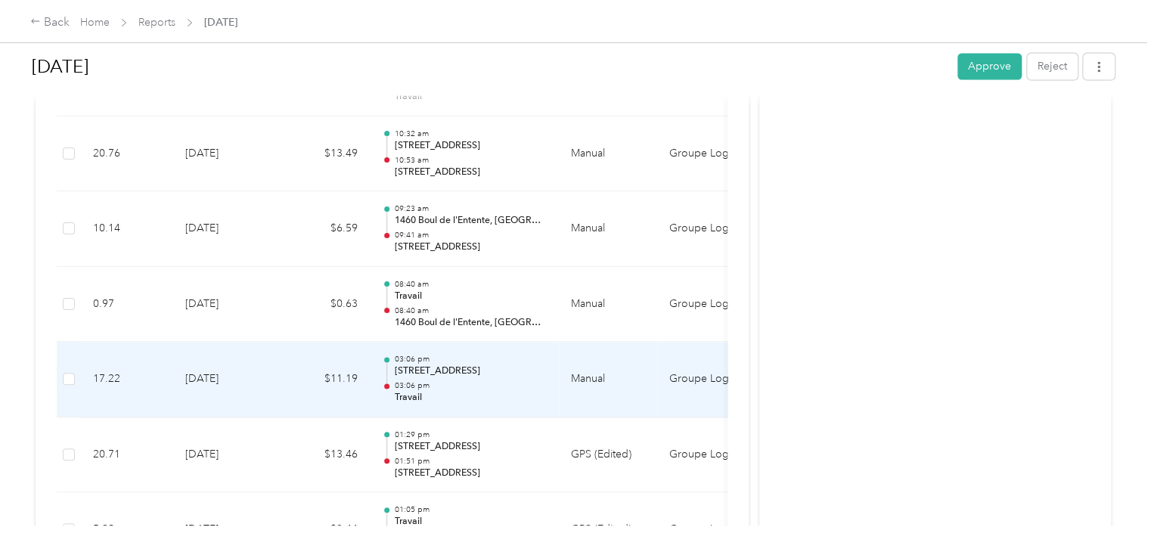
scroll to position [4115, 0]
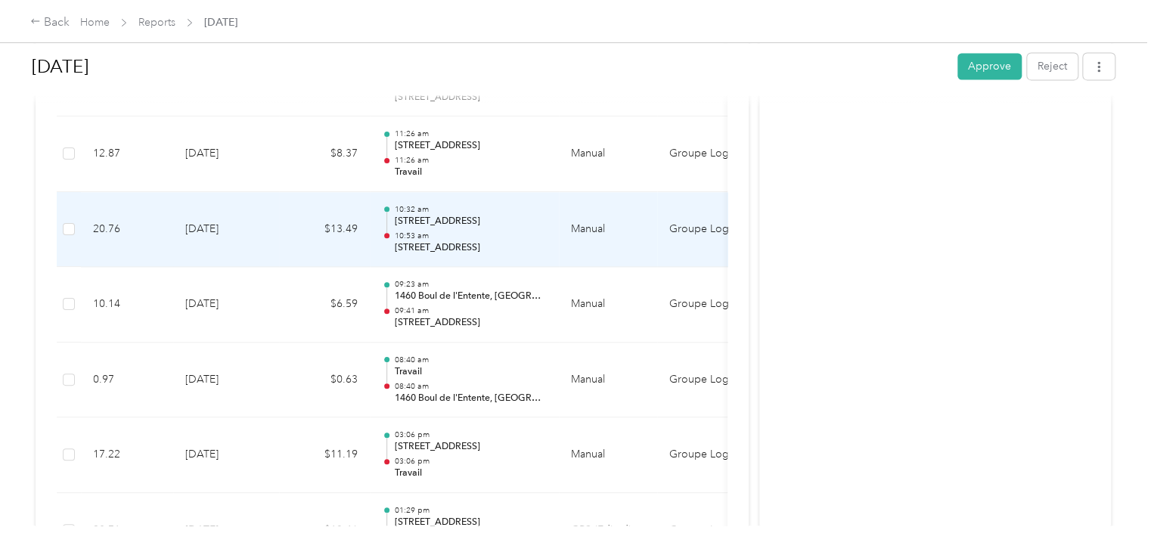
click at [590, 240] on td "Manual" at bounding box center [608, 230] width 98 height 76
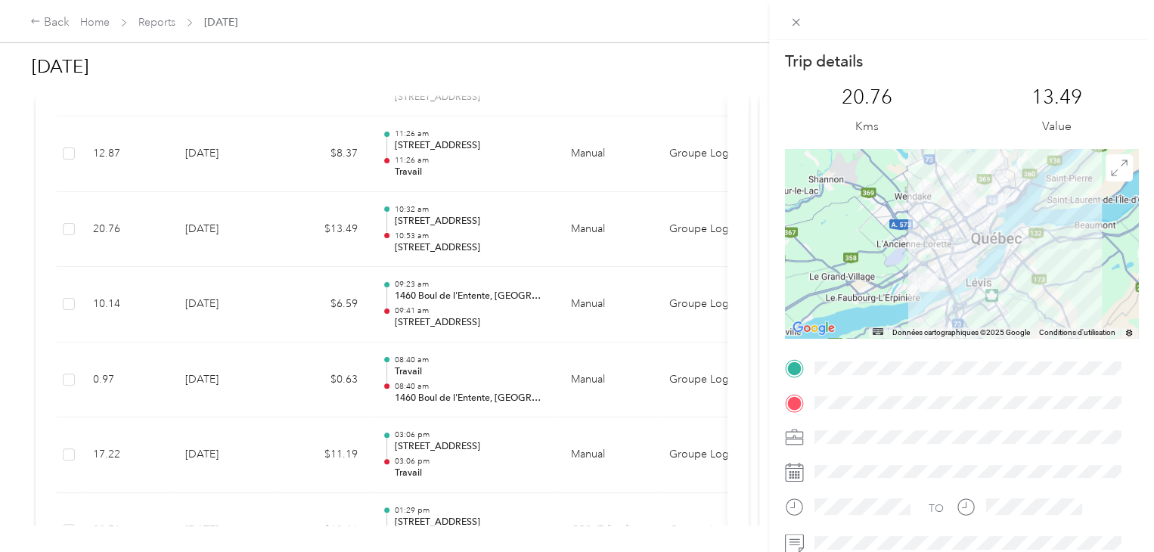
click at [551, 288] on div "Trip details This trip cannot be edited because it is either under review, appr…" at bounding box center [577, 276] width 1154 height 552
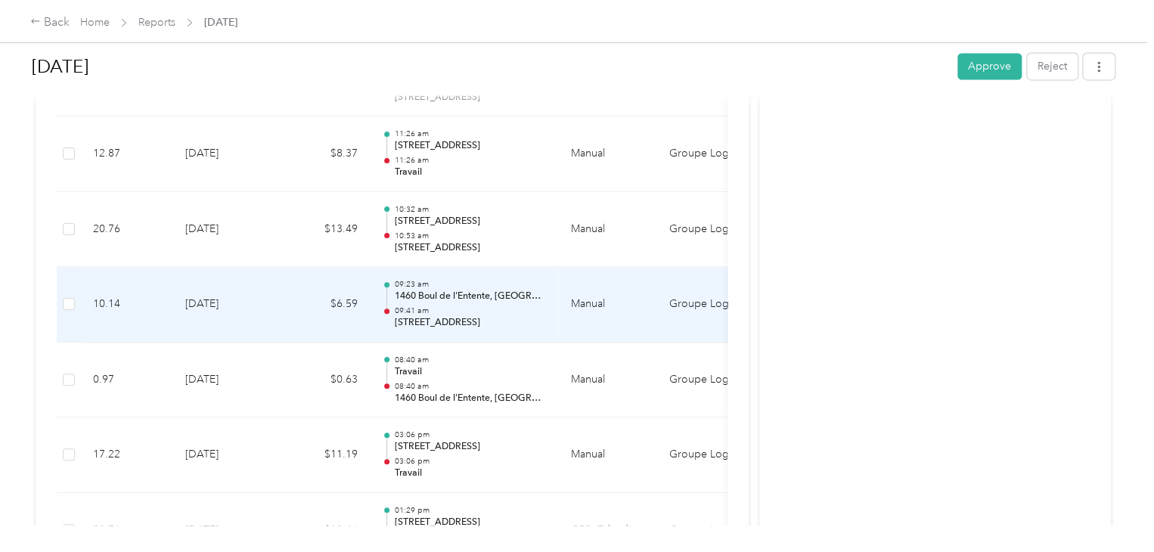
click at [551, 279] on td "09:23 am 1460 Boul de l'Entente, [GEOGRAPHIC_DATA], [GEOGRAPHIC_DATA], [GEOGRAP…" at bounding box center [464, 305] width 189 height 76
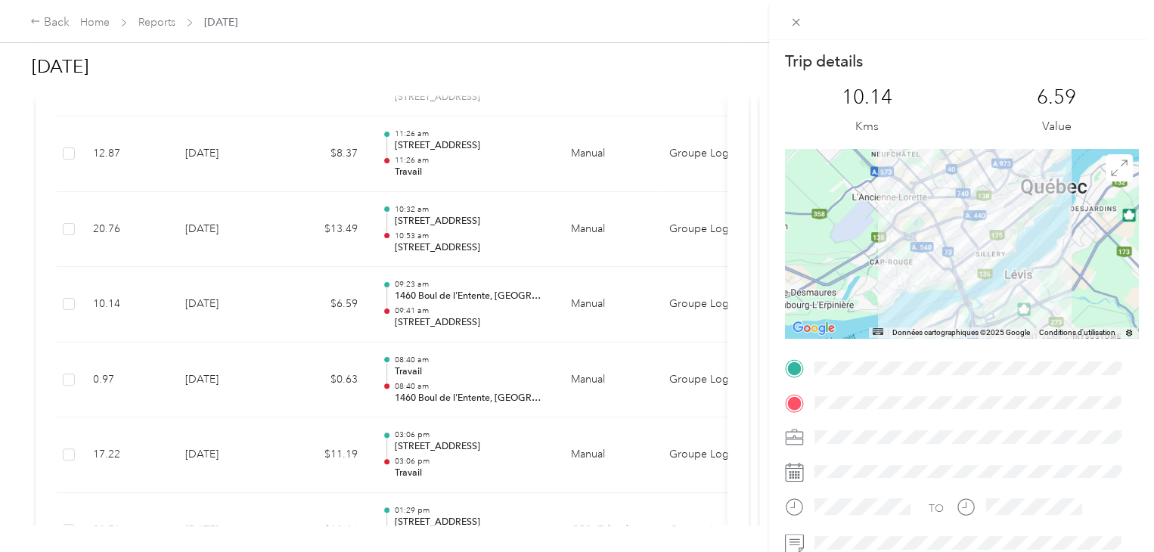
click at [460, 226] on div "Trip details This trip cannot be edited because it is either under review, appr…" at bounding box center [577, 276] width 1154 height 552
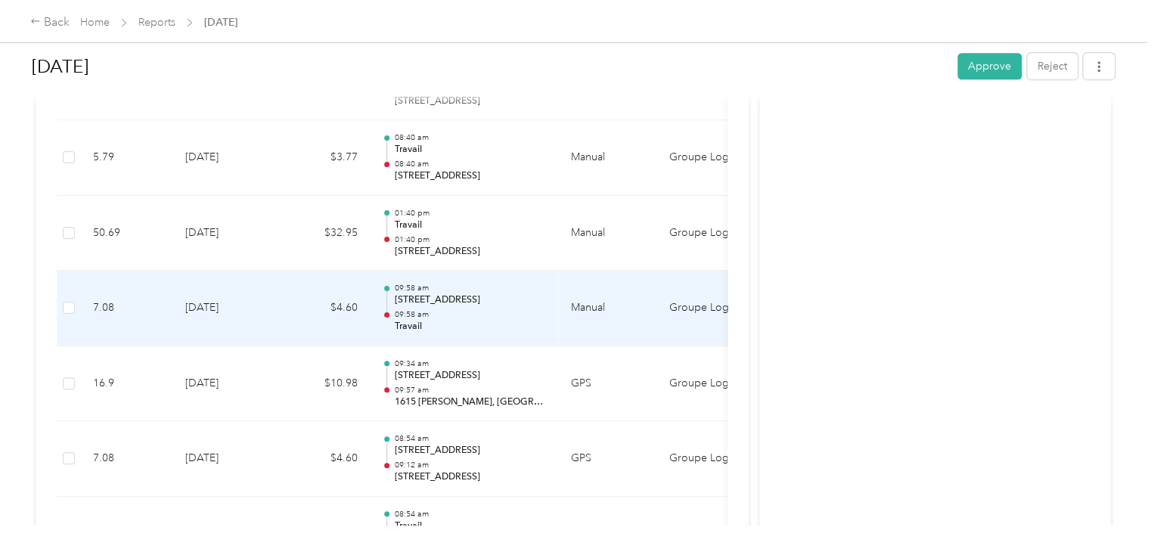
scroll to position [3283, 0]
click at [518, 321] on p "[STREET_ADDRESS]" at bounding box center [470, 328] width 153 height 14
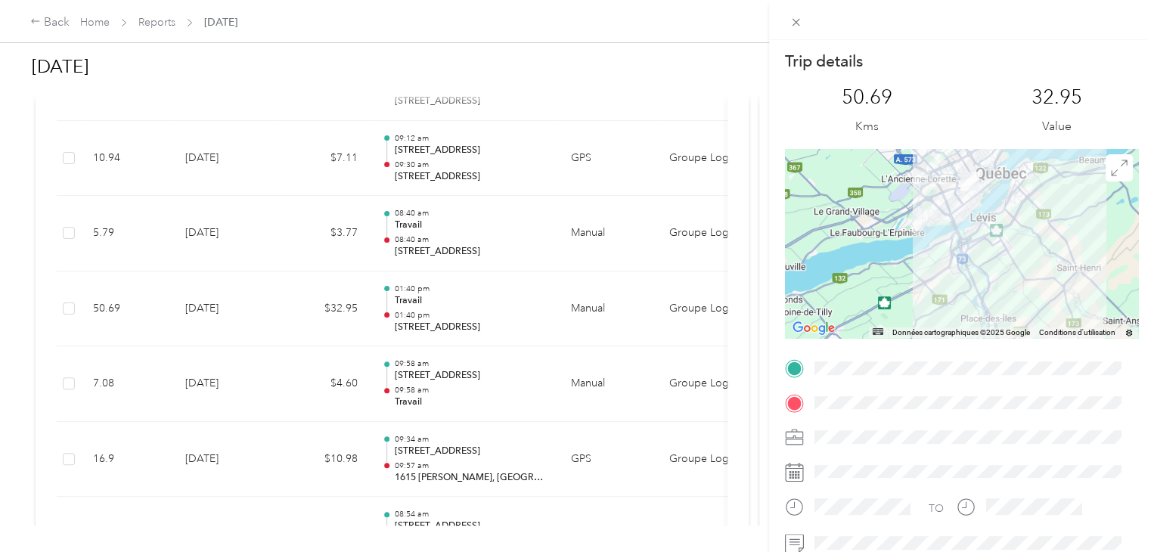
click at [472, 237] on div "Trip details This trip cannot be edited because it is either under review, appr…" at bounding box center [577, 276] width 1154 height 552
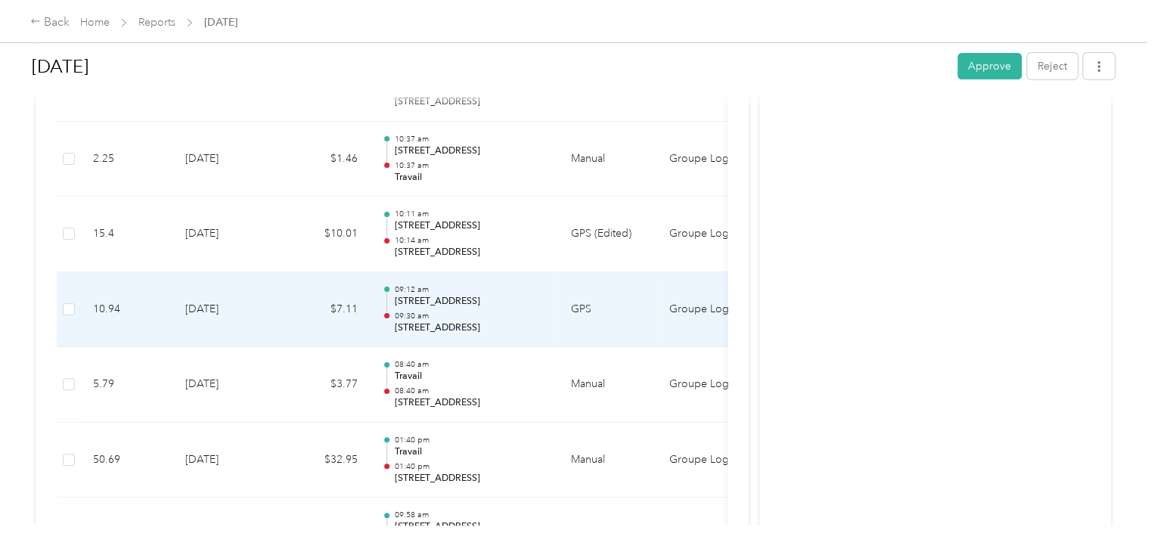
scroll to position [2981, 0]
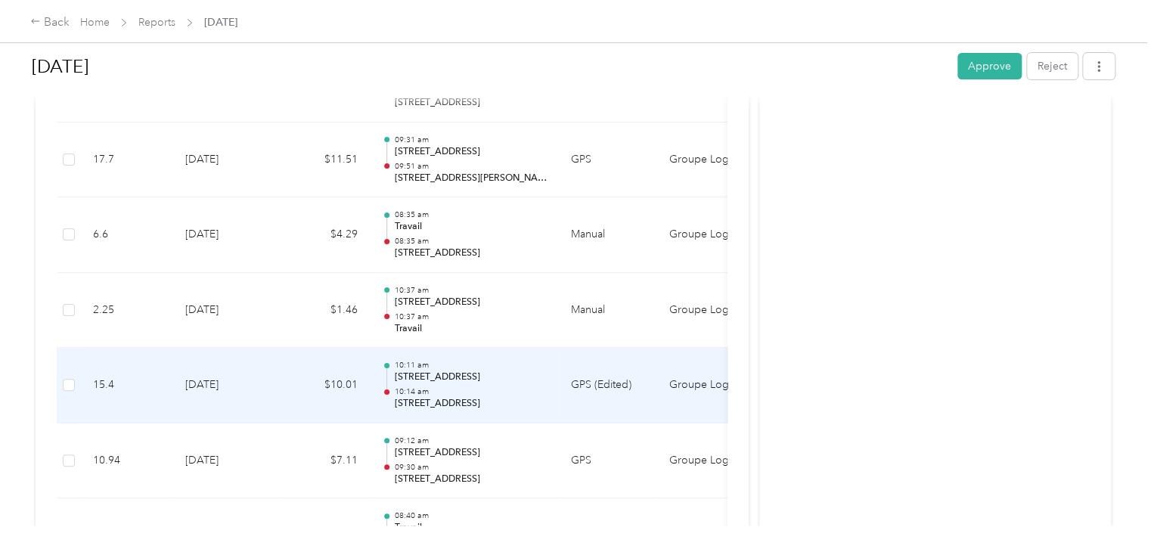
click at [454, 386] on p "10:14 am" at bounding box center [470, 391] width 153 height 11
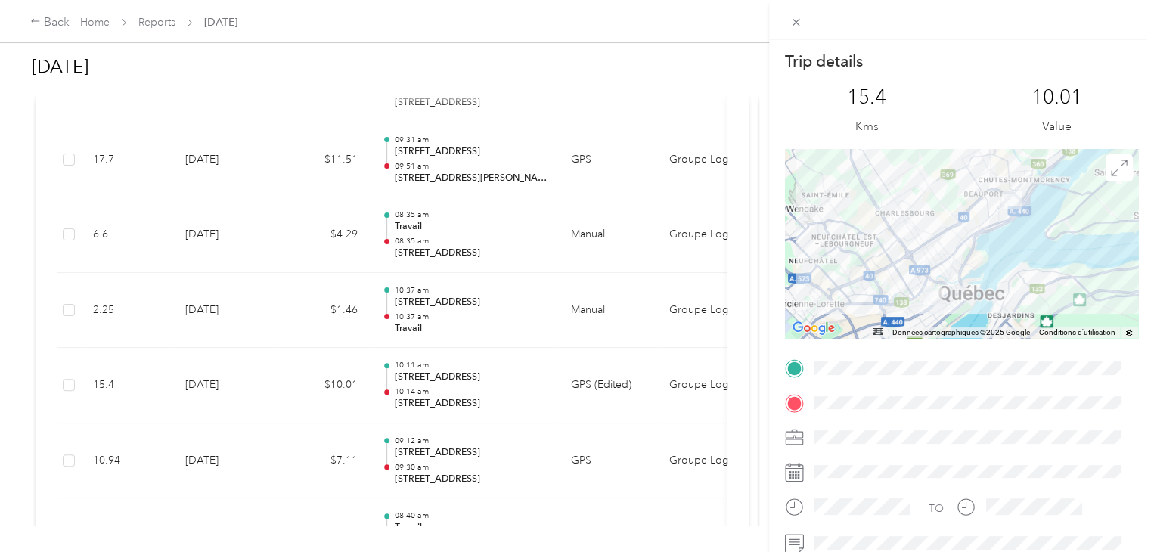
click at [438, 320] on div "Trip details This trip cannot be edited because it is either under review, appr…" at bounding box center [577, 276] width 1154 height 552
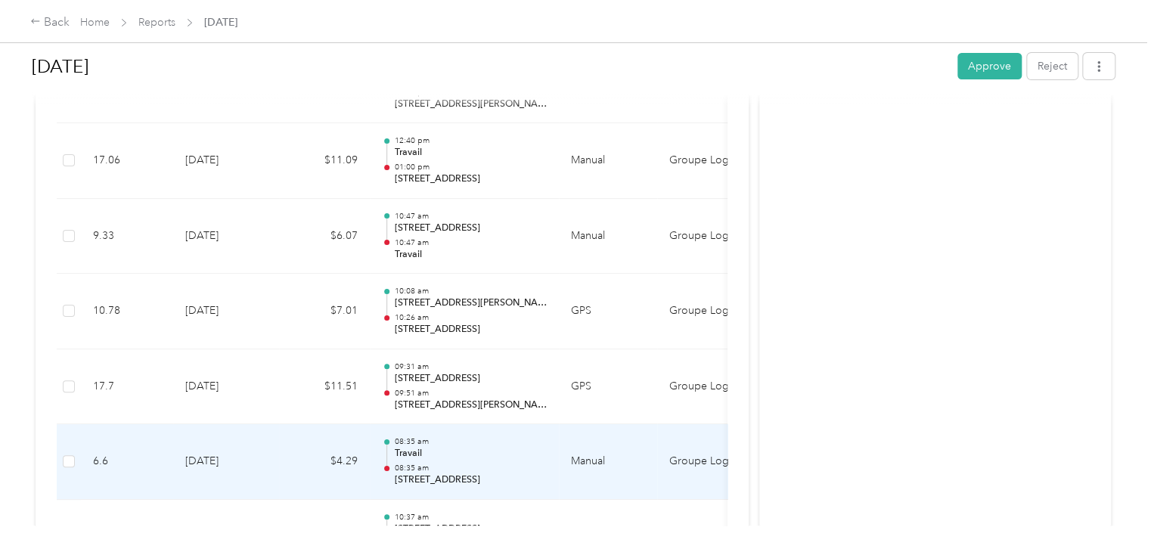
scroll to position [2830, 0]
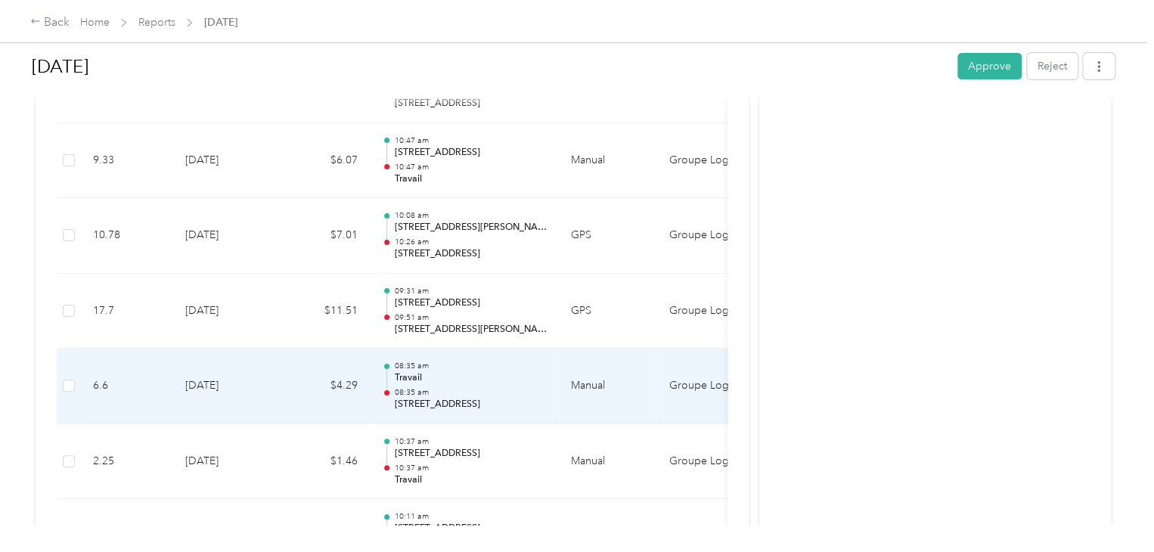
click at [452, 387] on p "08:35 am" at bounding box center [470, 392] width 153 height 11
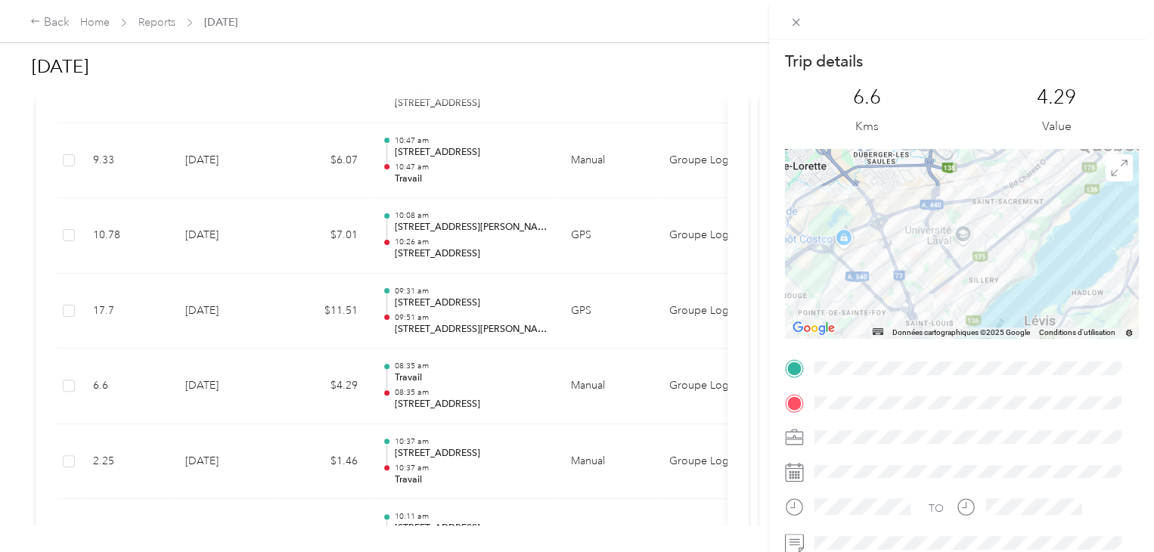
click at [495, 317] on div "Trip details This trip cannot be edited because it is either under review, appr…" at bounding box center [577, 276] width 1154 height 552
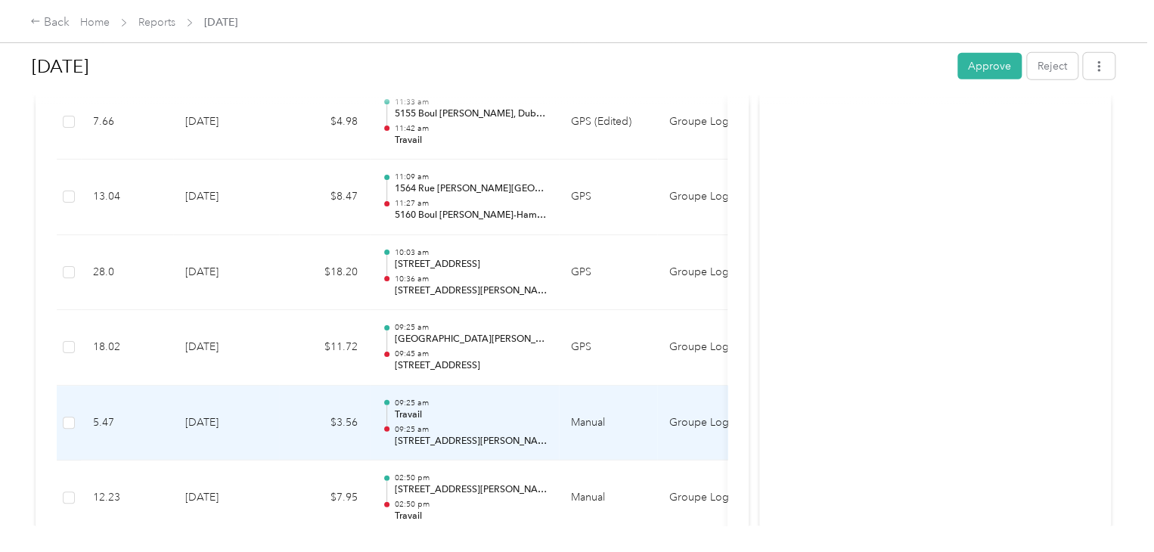
scroll to position [2300, 0]
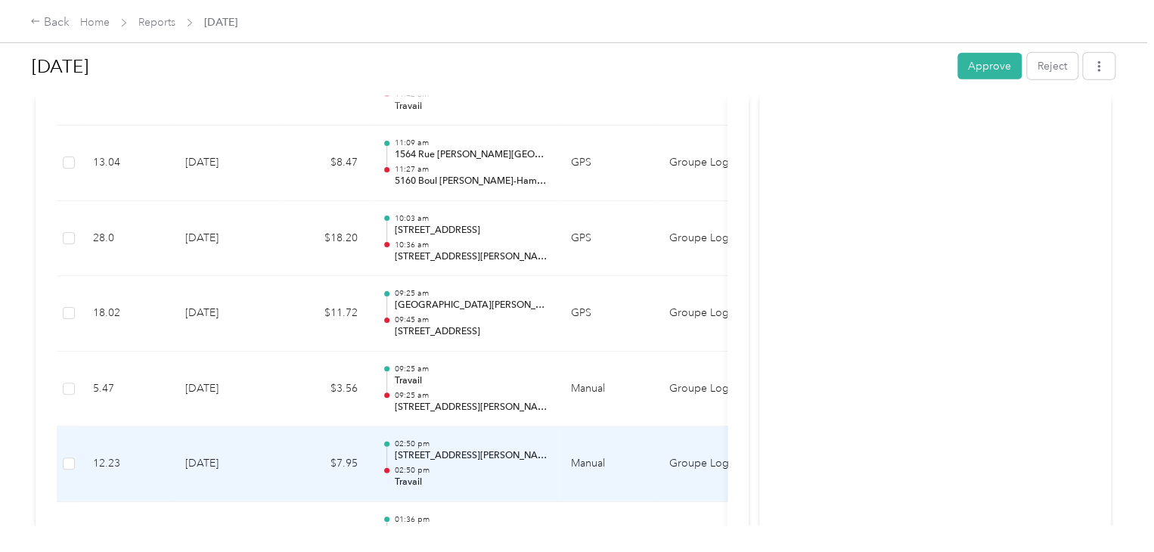
click at [471, 465] on p "02:50 pm" at bounding box center [470, 470] width 153 height 11
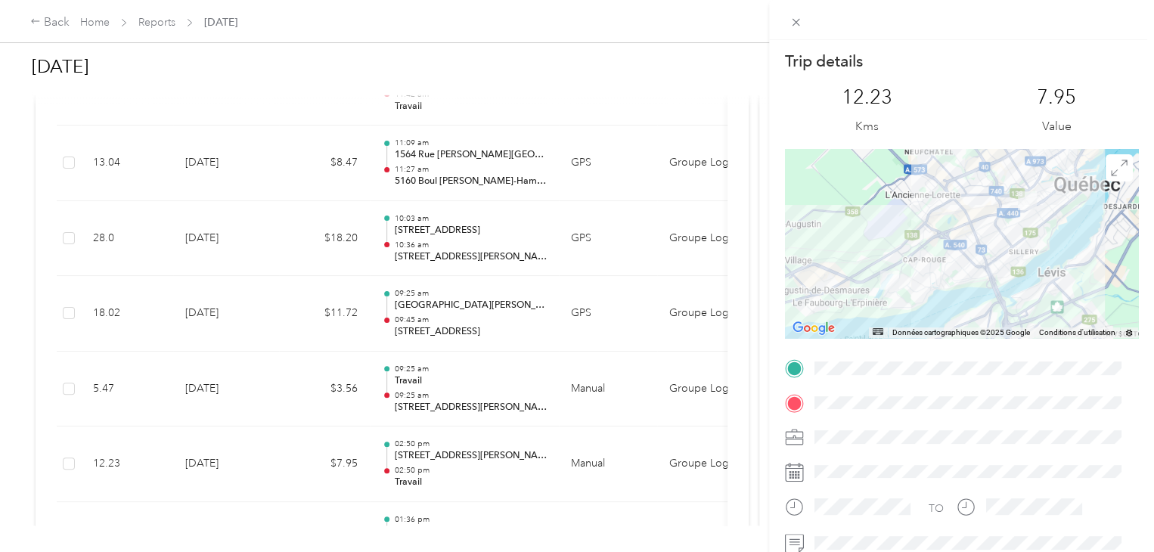
click at [469, 387] on div "Trip details This trip cannot be edited because it is either under review, appr…" at bounding box center [577, 276] width 1154 height 552
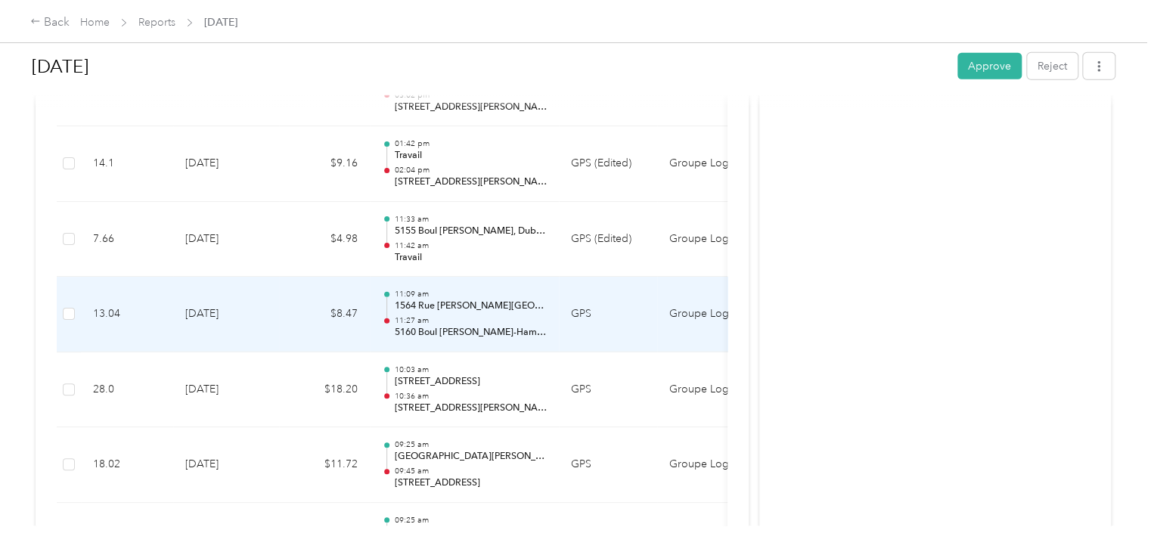
scroll to position [2074, 0]
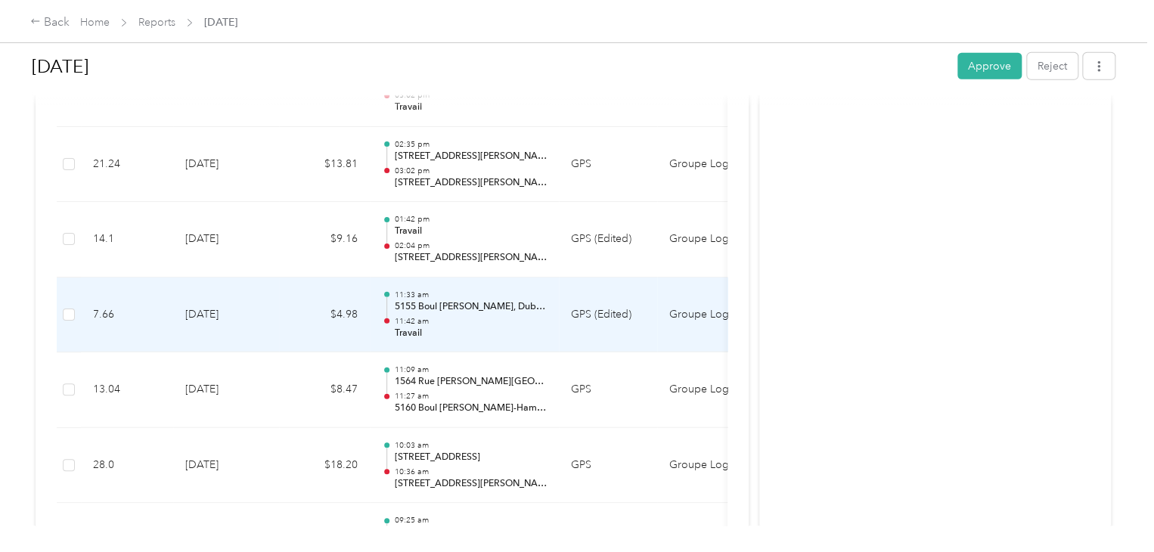
click at [462, 300] on p "5155 Boul [PERSON_NAME], Duberger-[GEOGRAPHIC_DATA], [GEOGRAPHIC_DATA], [GEOGRA…" at bounding box center [470, 307] width 153 height 14
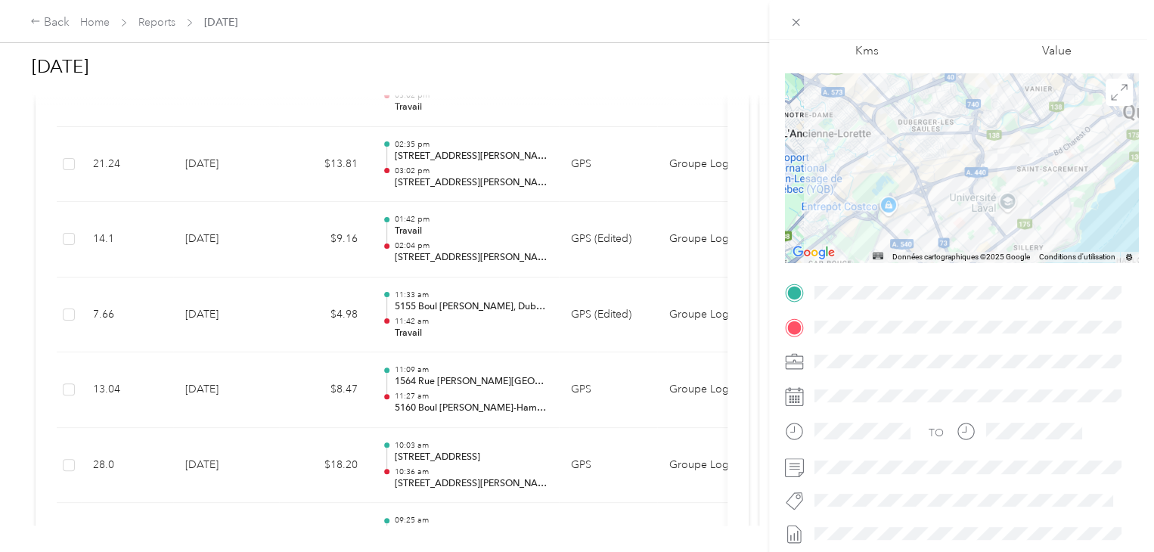
scroll to position [0, 0]
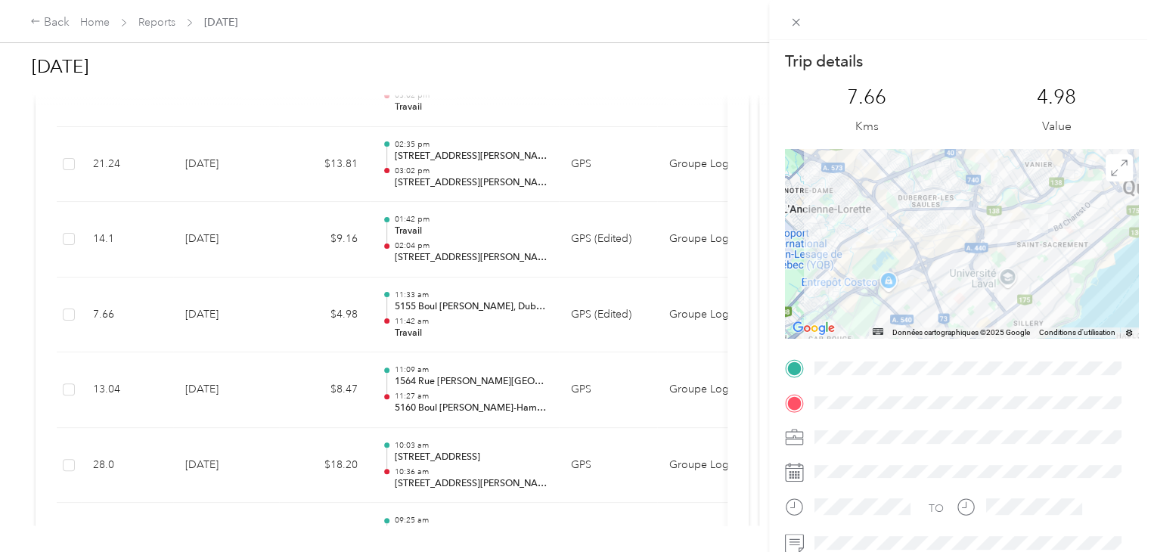
click at [475, 334] on div "Trip details This trip cannot be edited because it is either under review, appr…" at bounding box center [577, 276] width 1154 height 552
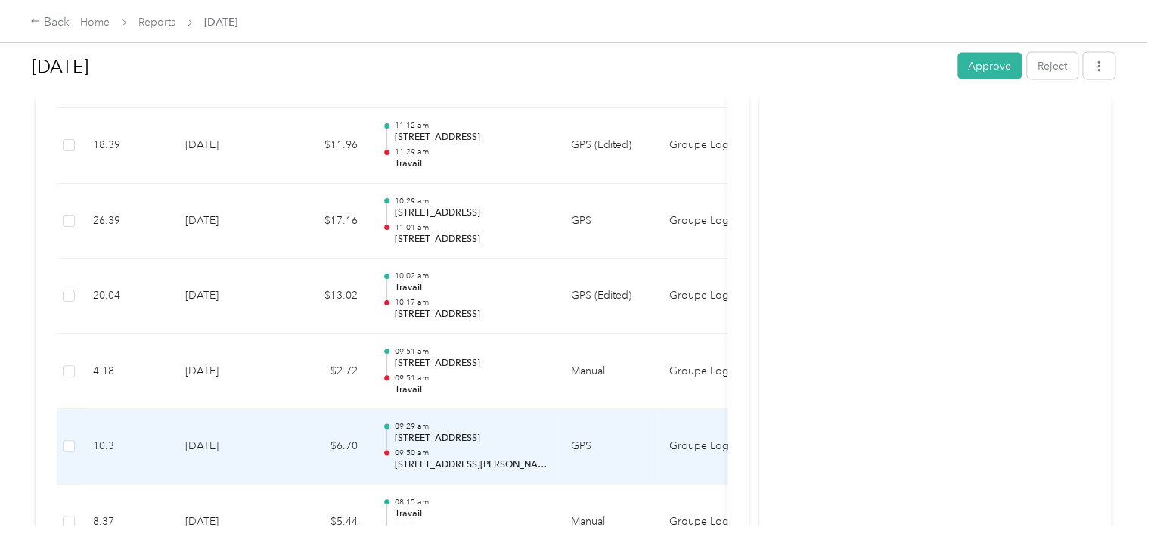
scroll to position [1544, 0]
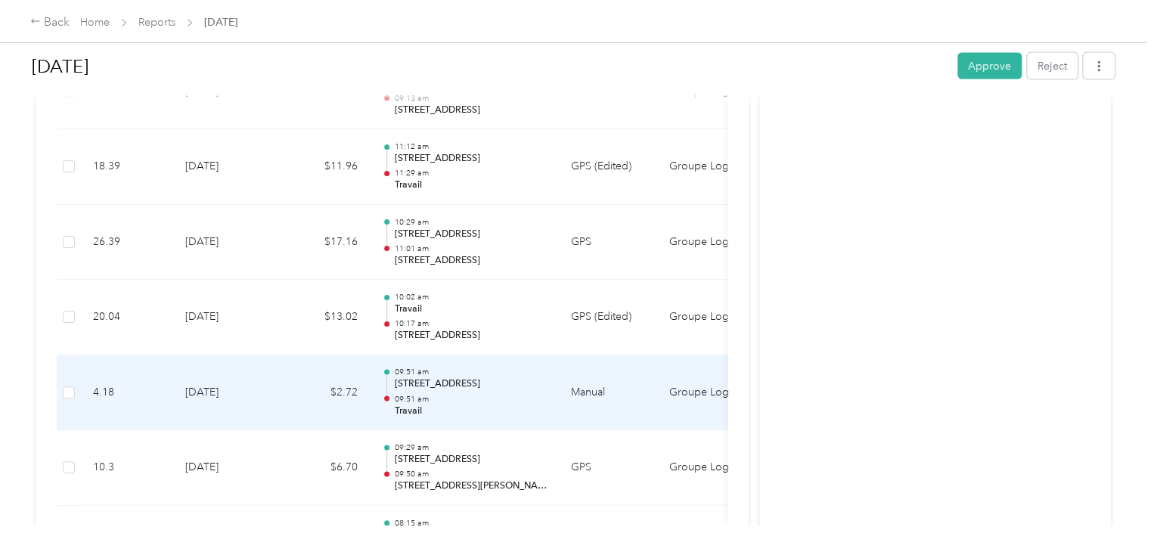
click at [490, 404] on p "Travail" at bounding box center [470, 411] width 153 height 14
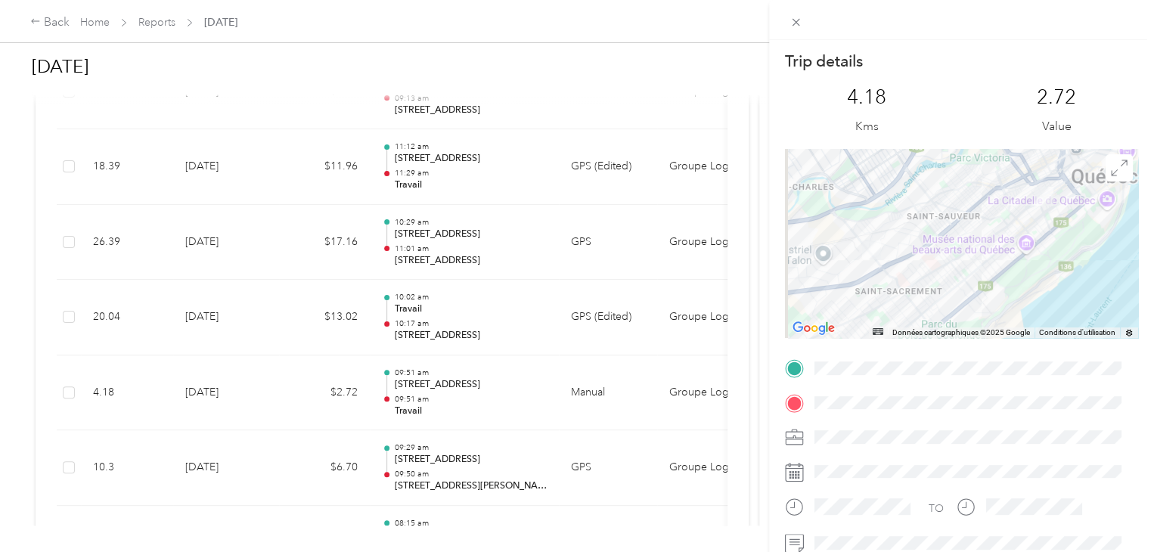
click at [466, 235] on div "Trip details This trip cannot be edited because it is either under review, appr…" at bounding box center [577, 276] width 1154 height 552
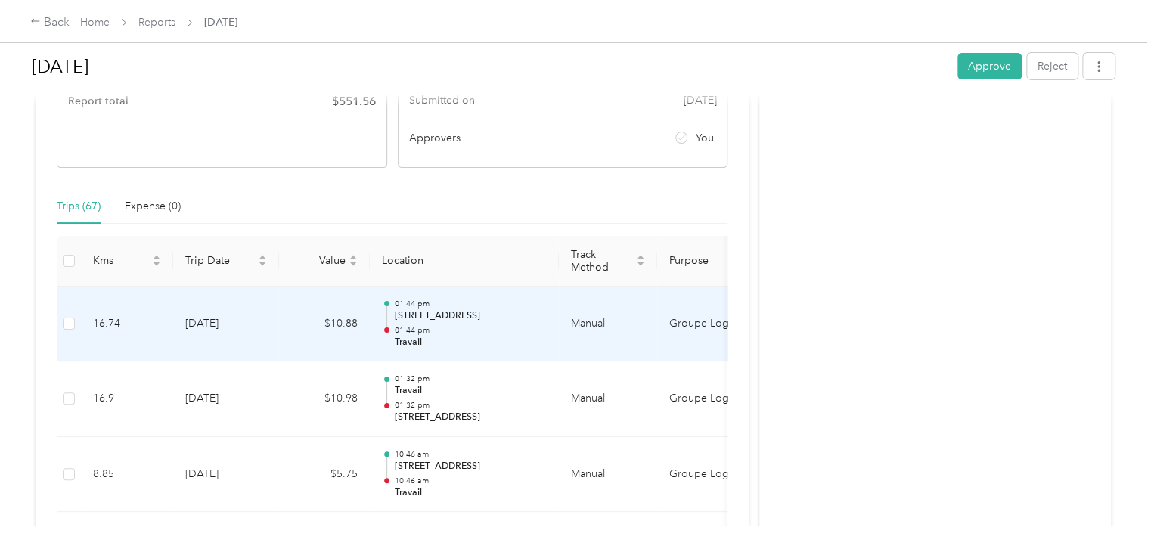
scroll to position [0, 0]
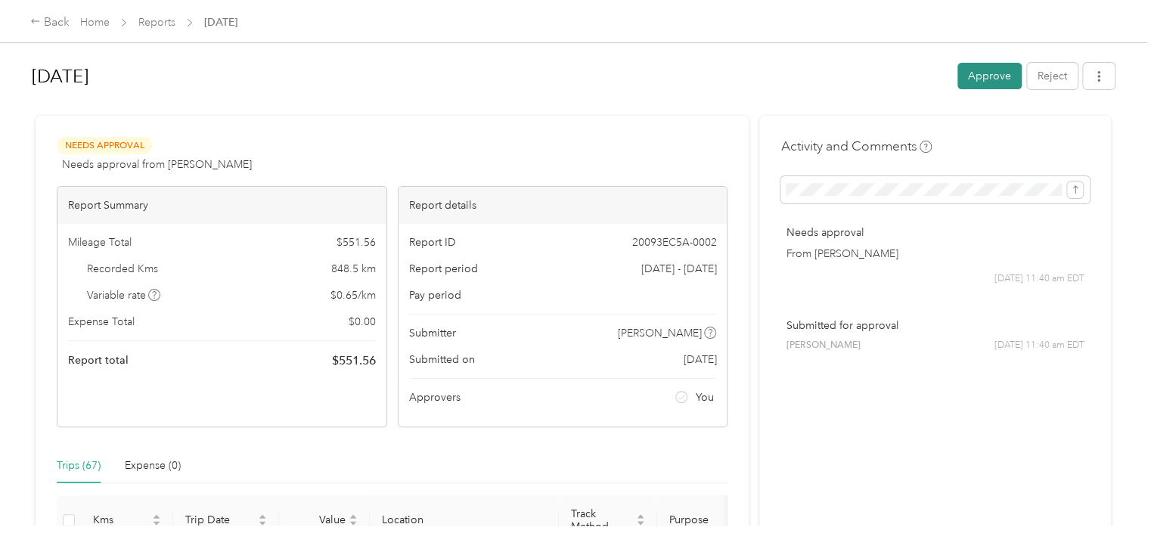
click at [982, 71] on button "Approve" at bounding box center [989, 76] width 64 height 26
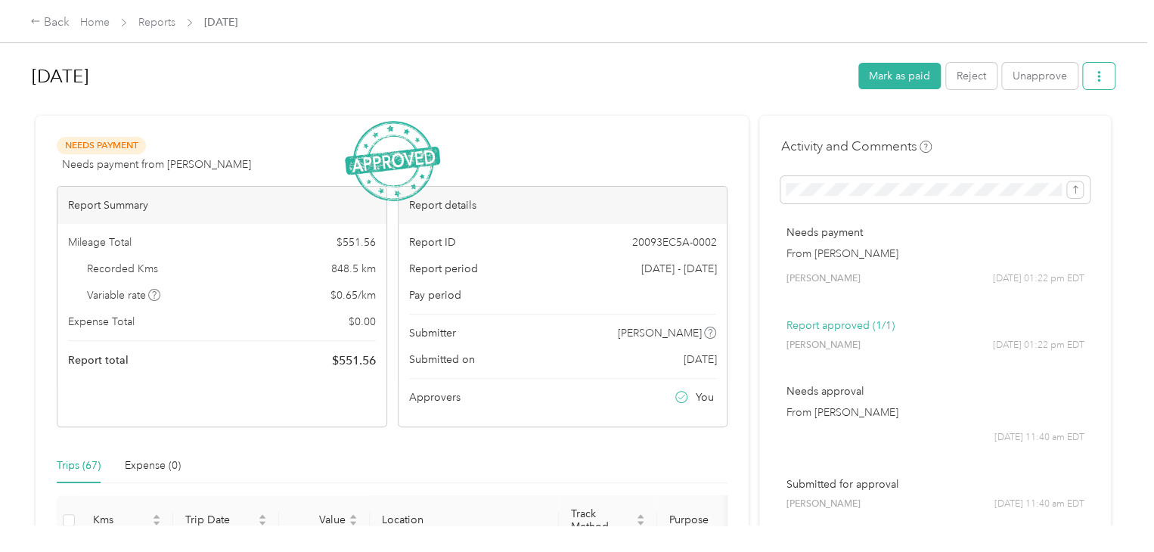
click at [1104, 74] on button "button" at bounding box center [1099, 76] width 32 height 26
click at [676, 64] on h1 "[DATE]" at bounding box center [440, 76] width 816 height 36
click at [51, 18] on div "Back" at bounding box center [49, 23] width 39 height 18
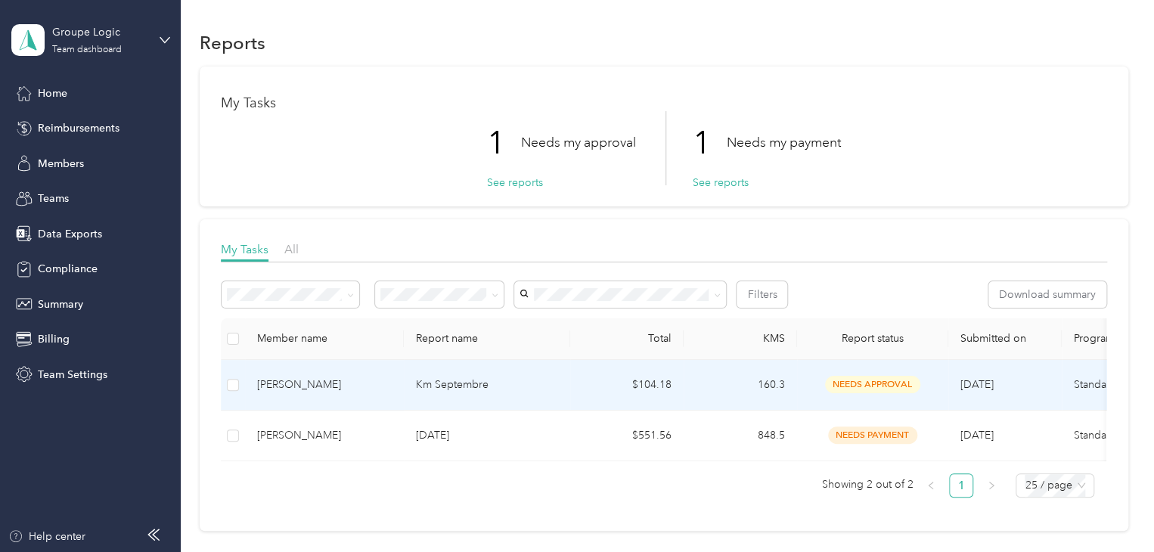
click at [562, 393] on td "Km Septembre" at bounding box center [487, 385] width 166 height 51
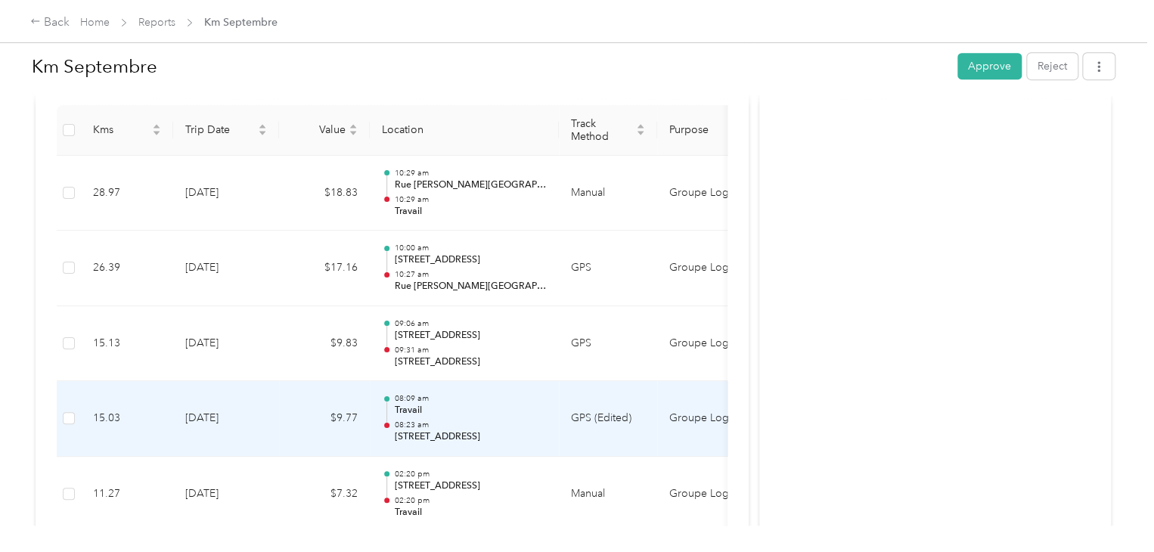
scroll to position [364, 0]
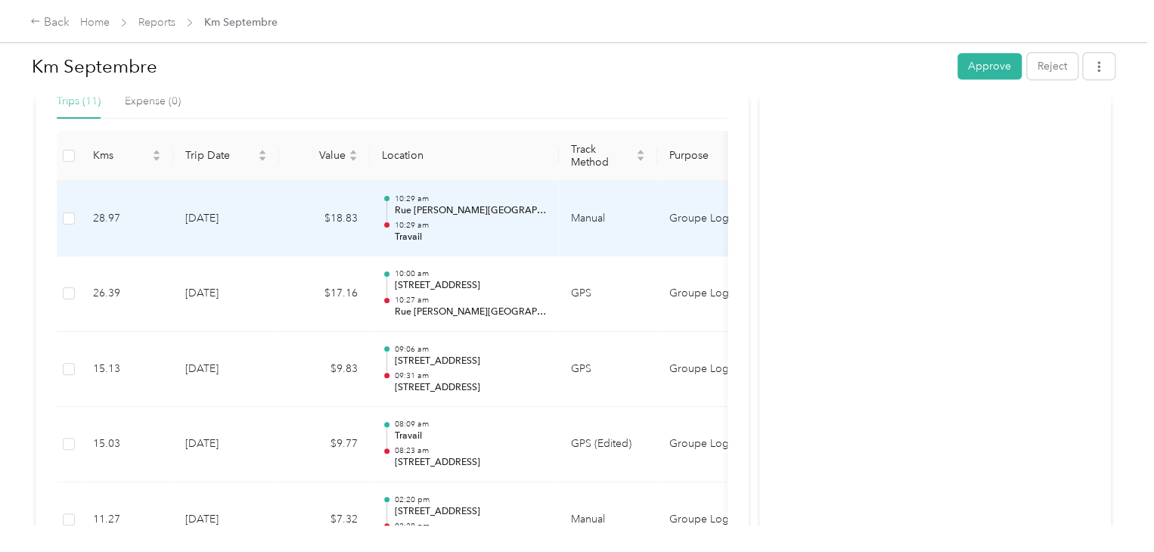
click at [572, 231] on td "Manual" at bounding box center [608, 219] width 98 height 76
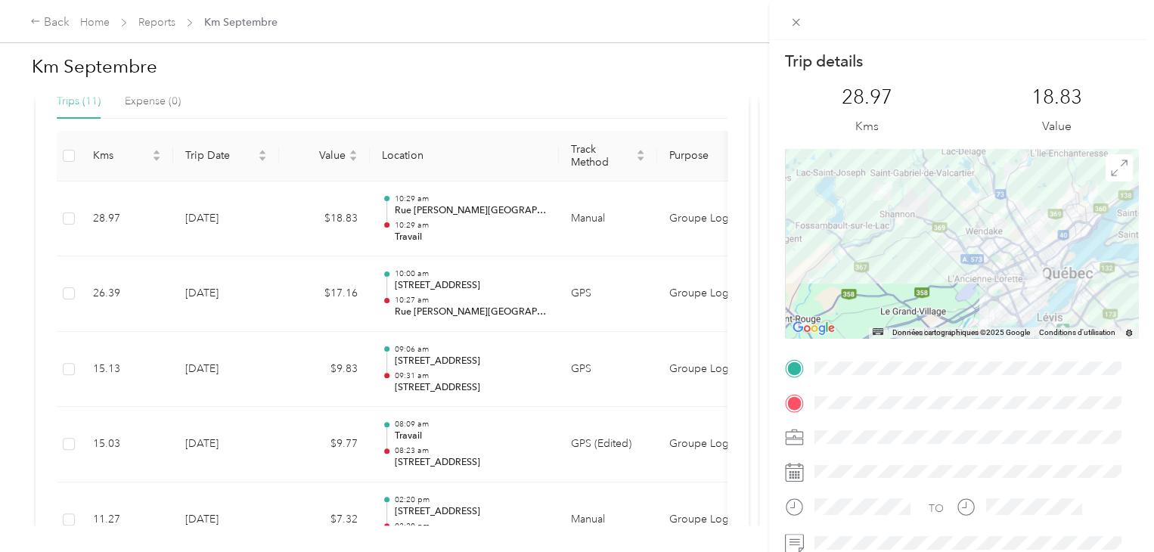
click at [754, 295] on div "Trip details This trip cannot be edited because it is either under review, appr…" at bounding box center [577, 276] width 1154 height 552
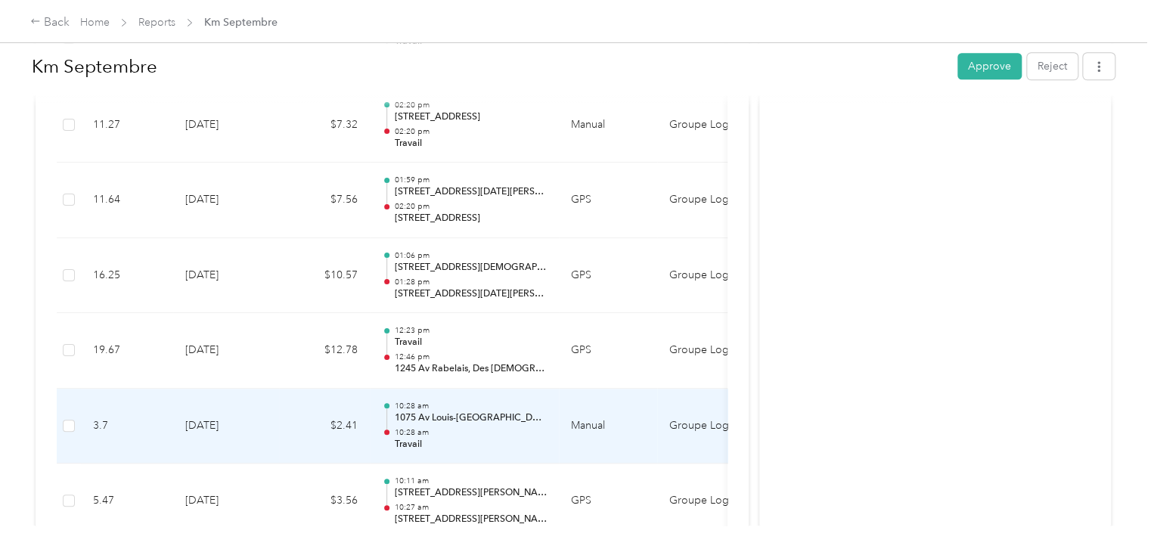
scroll to position [742, 0]
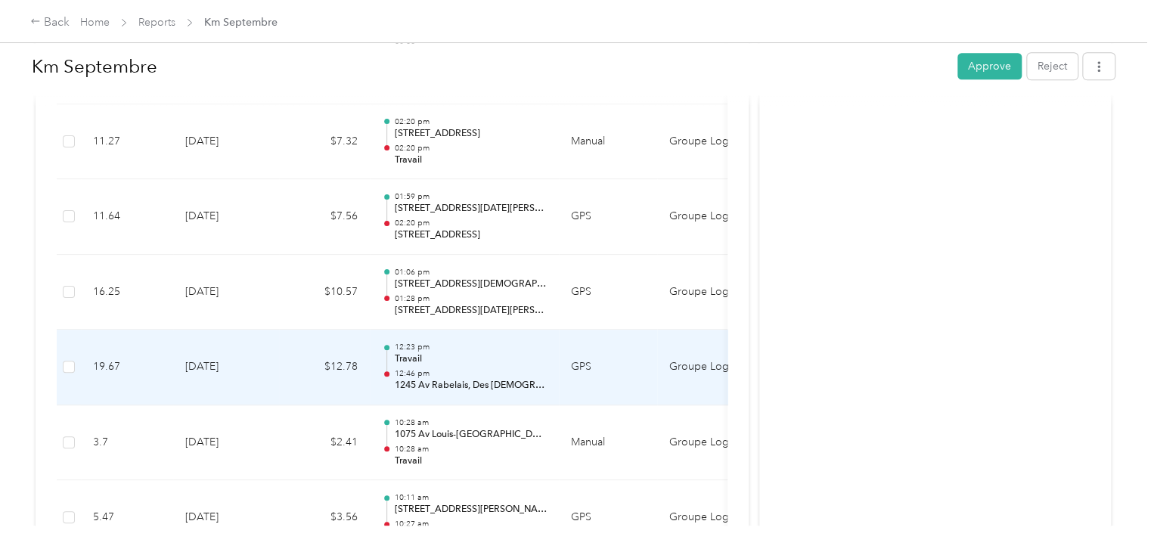
click at [443, 379] on p "1245 Av Rabelais, Des [DEMOGRAPHIC_DATA], [GEOGRAPHIC_DATA], [GEOGRAPHIC_DATA]" at bounding box center [470, 386] width 153 height 14
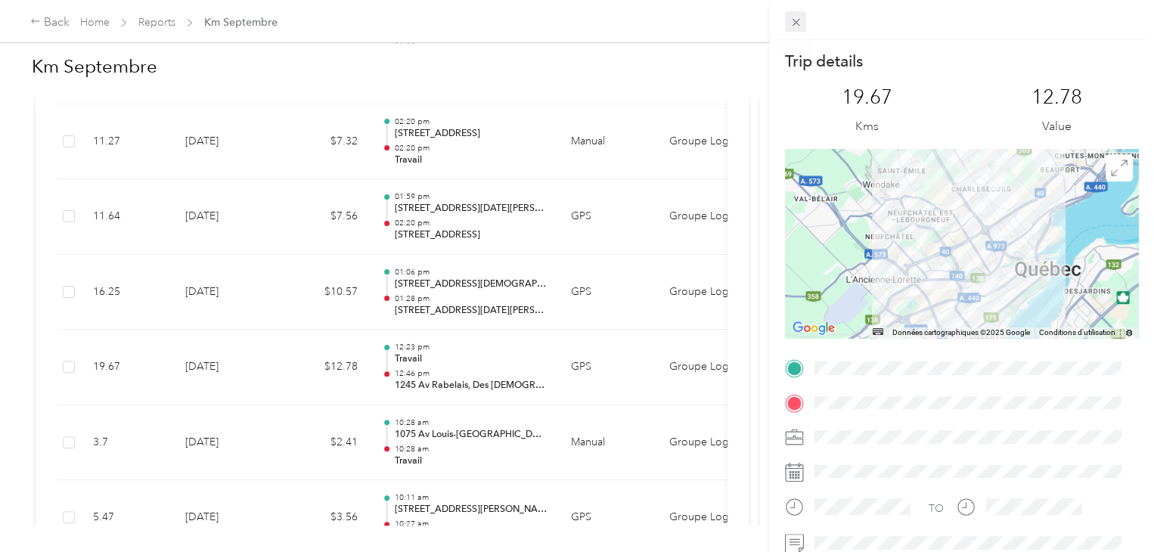
click at [800, 25] on icon at bounding box center [795, 22] width 13 height 13
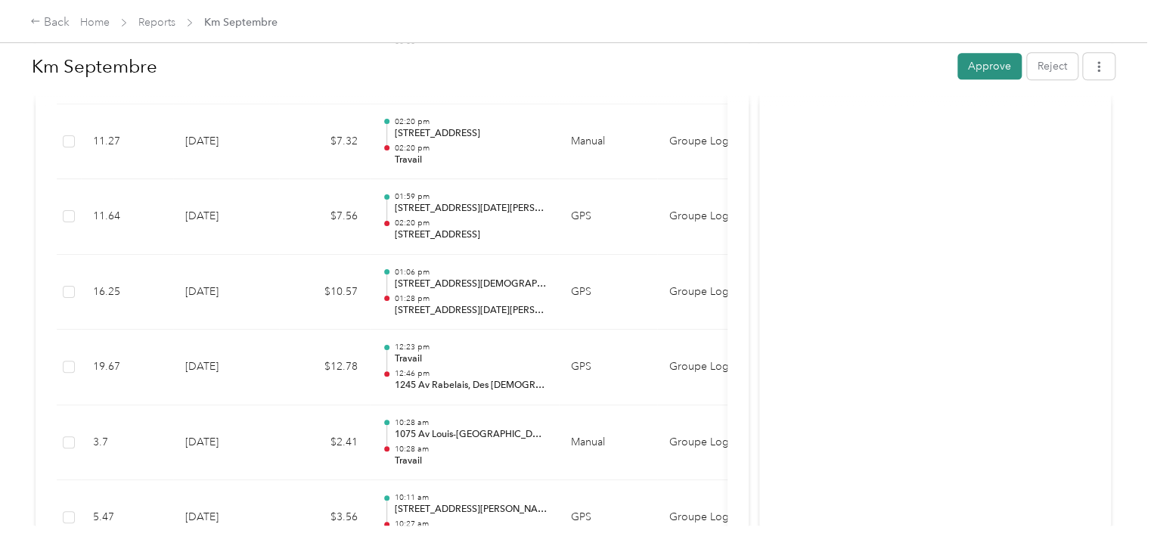
click at [990, 64] on button "Approve" at bounding box center [989, 66] width 64 height 26
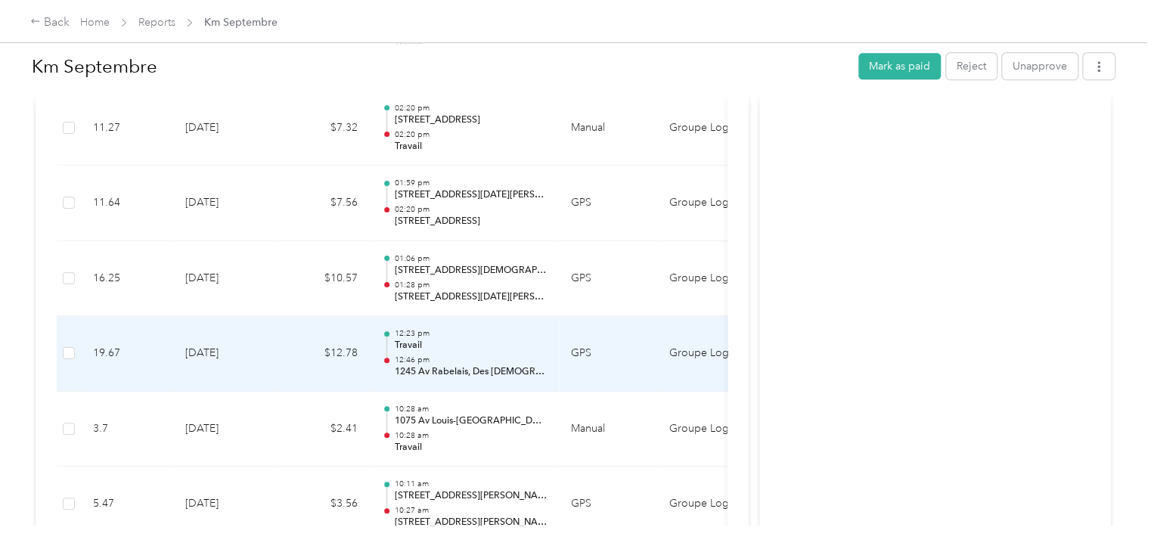
scroll to position [969, 0]
